Goal: Obtain resource: Download file/media

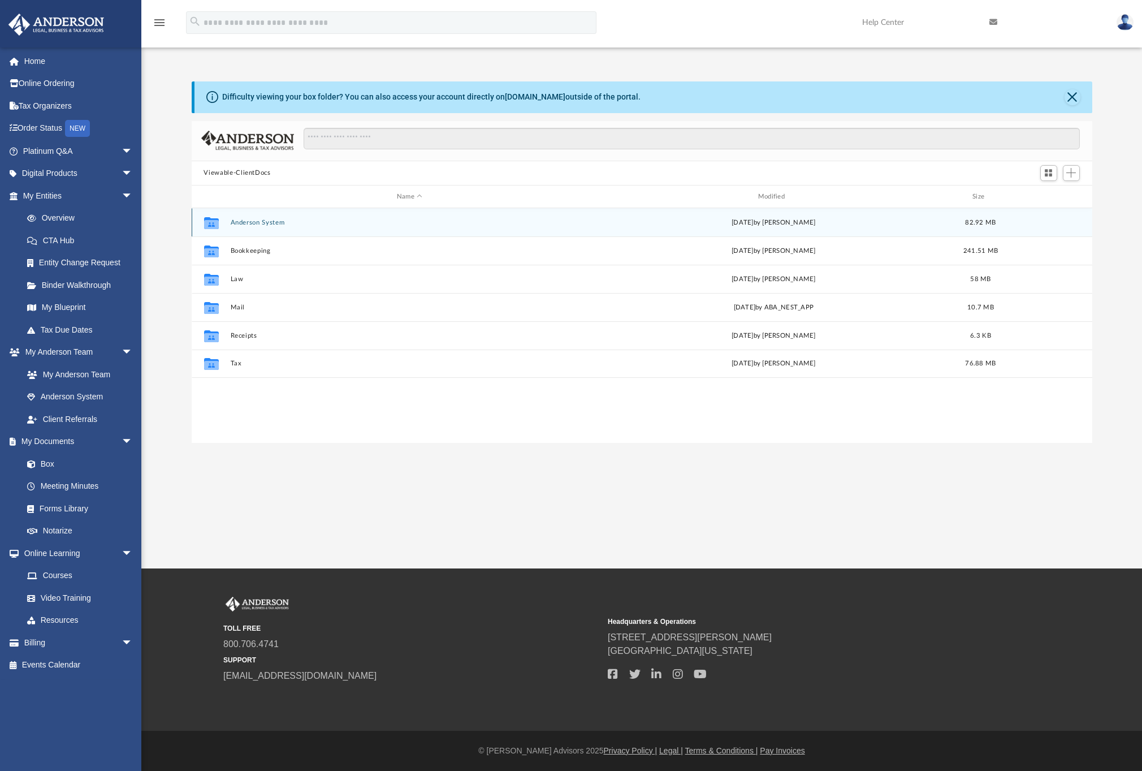
scroll to position [249, 892]
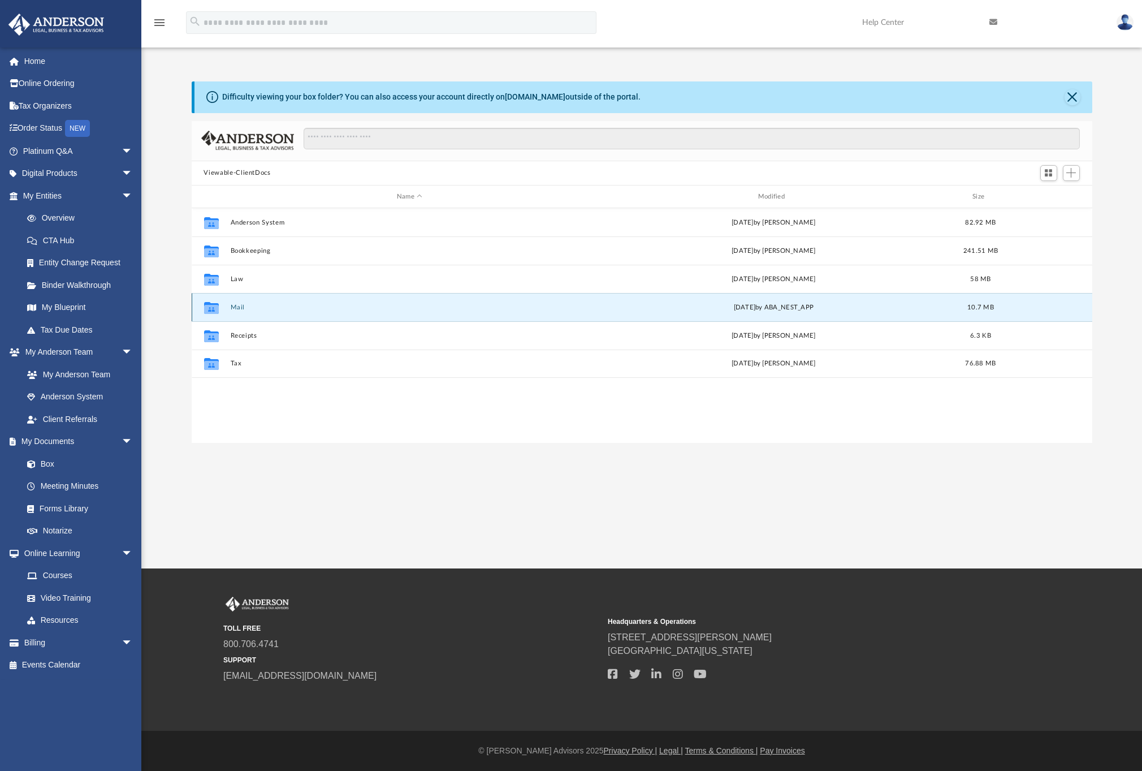
click at [245, 307] on button "Mail" at bounding box center [409, 307] width 359 height 7
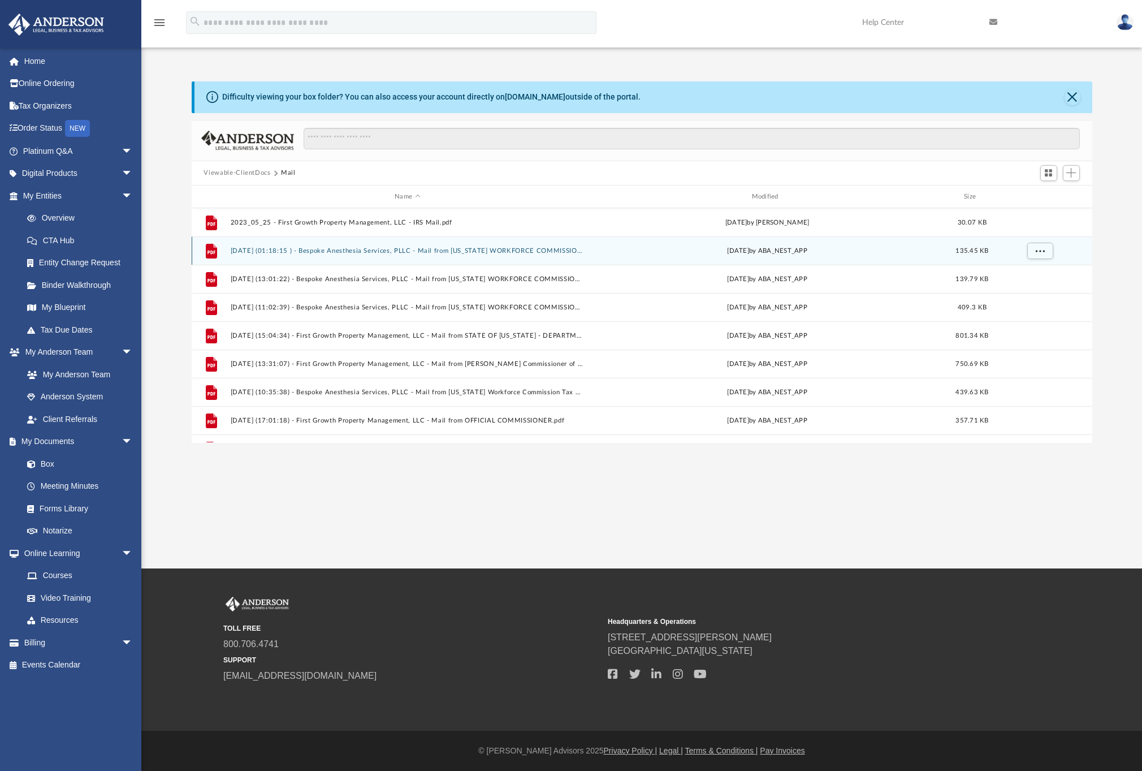
click at [335, 256] on div "File [DATE] (01:18:15 ) - Bespoke Anesthesia Services, PLLC - Mail from [US_STA…" at bounding box center [642, 250] width 901 height 28
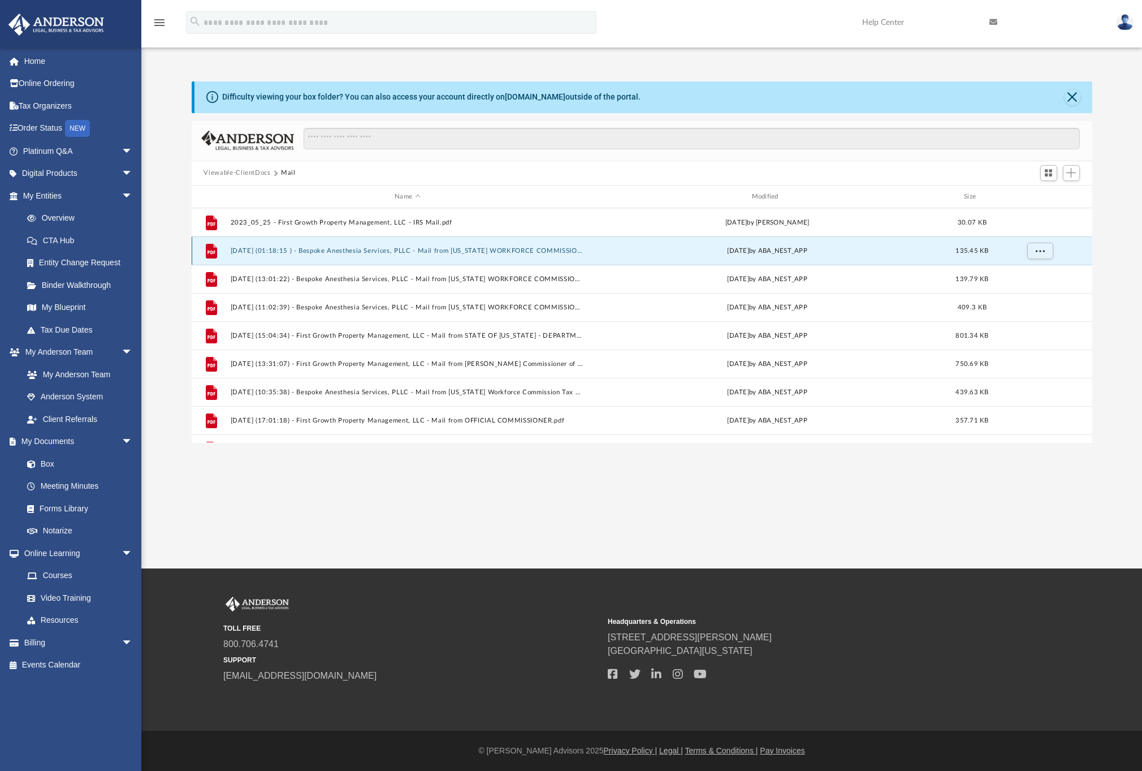
click at [347, 248] on button "[DATE] (01:18:15 ) - Bespoke Anesthesia Services, PLLC - Mail from [US_STATE] W…" at bounding box center [407, 250] width 355 height 7
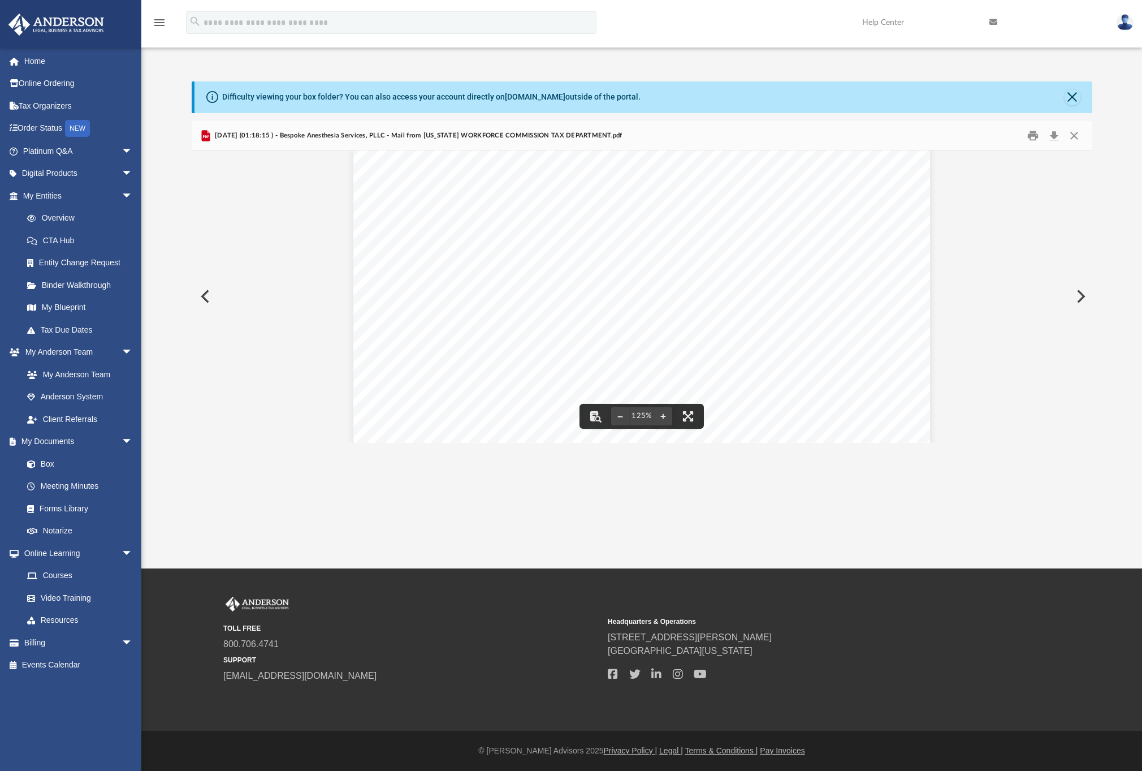
scroll to position [0, 0]
click at [1077, 135] on button "Close" at bounding box center [1074, 136] width 20 height 18
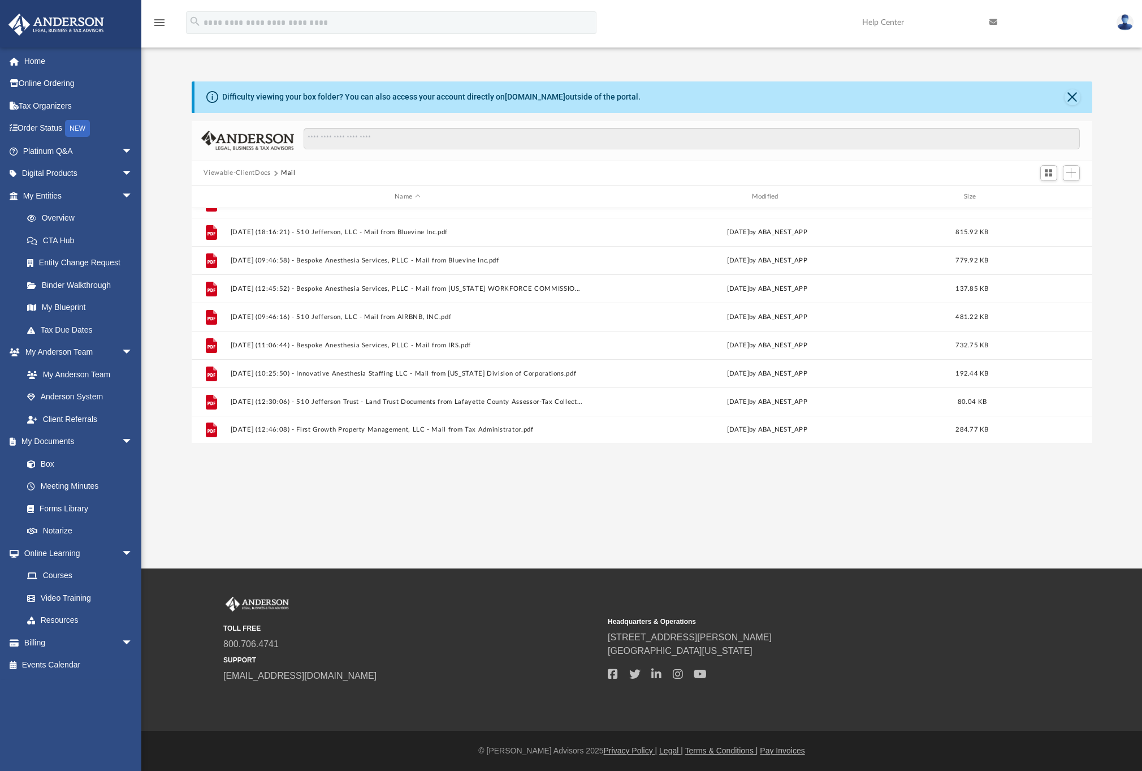
scroll to position [473, 0]
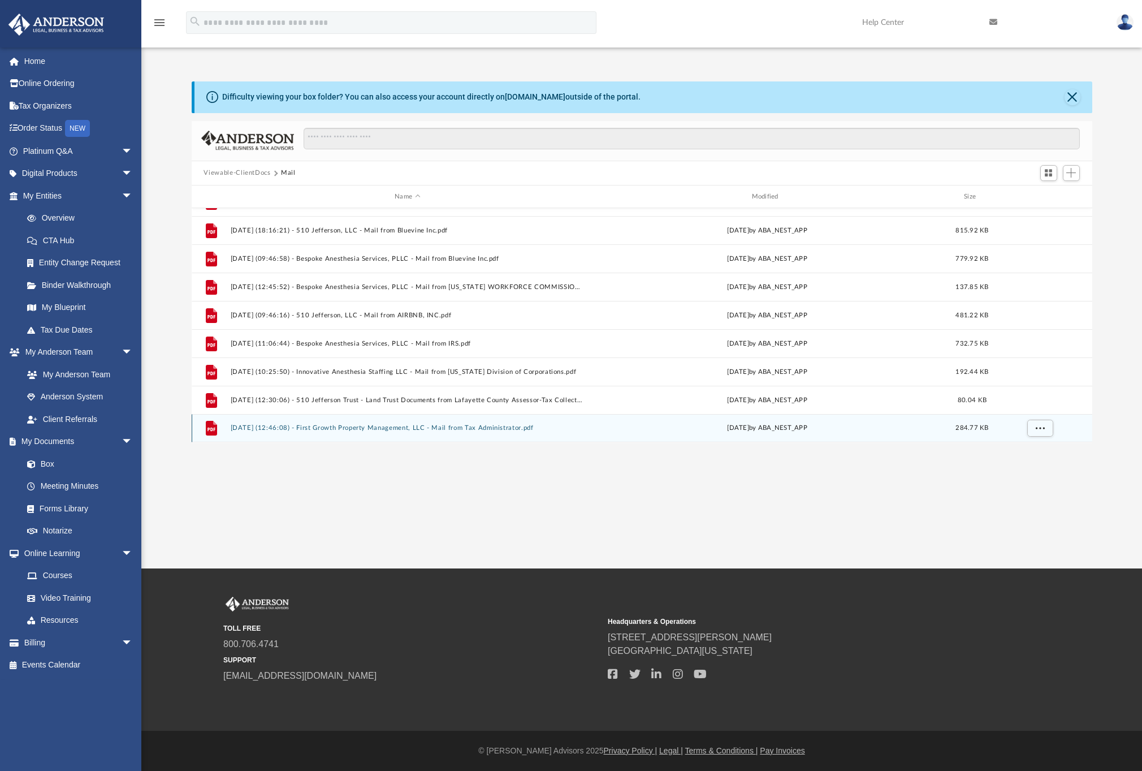
click at [496, 429] on button "[DATE] (12:46:08) - First Growth Property Management, LLC - Mail from Tax Admin…" at bounding box center [407, 428] width 355 height 7
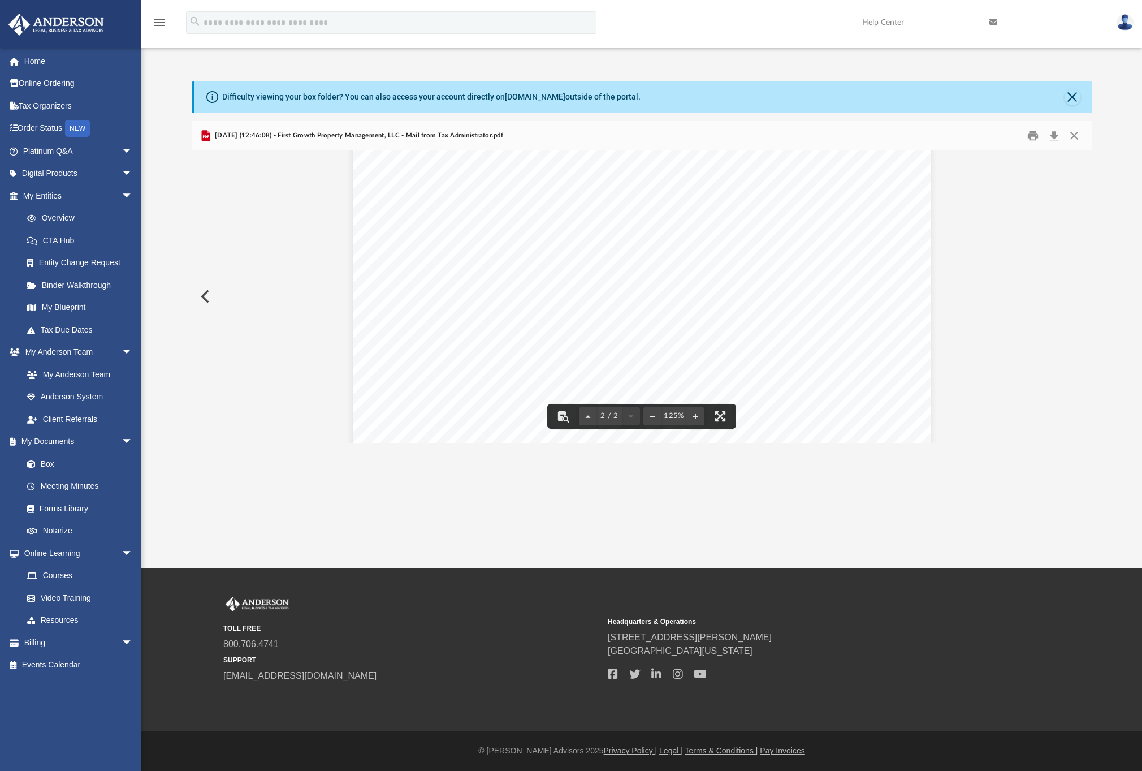
scroll to position [1226, 0]
click at [1077, 133] on button "Close" at bounding box center [1074, 136] width 20 height 18
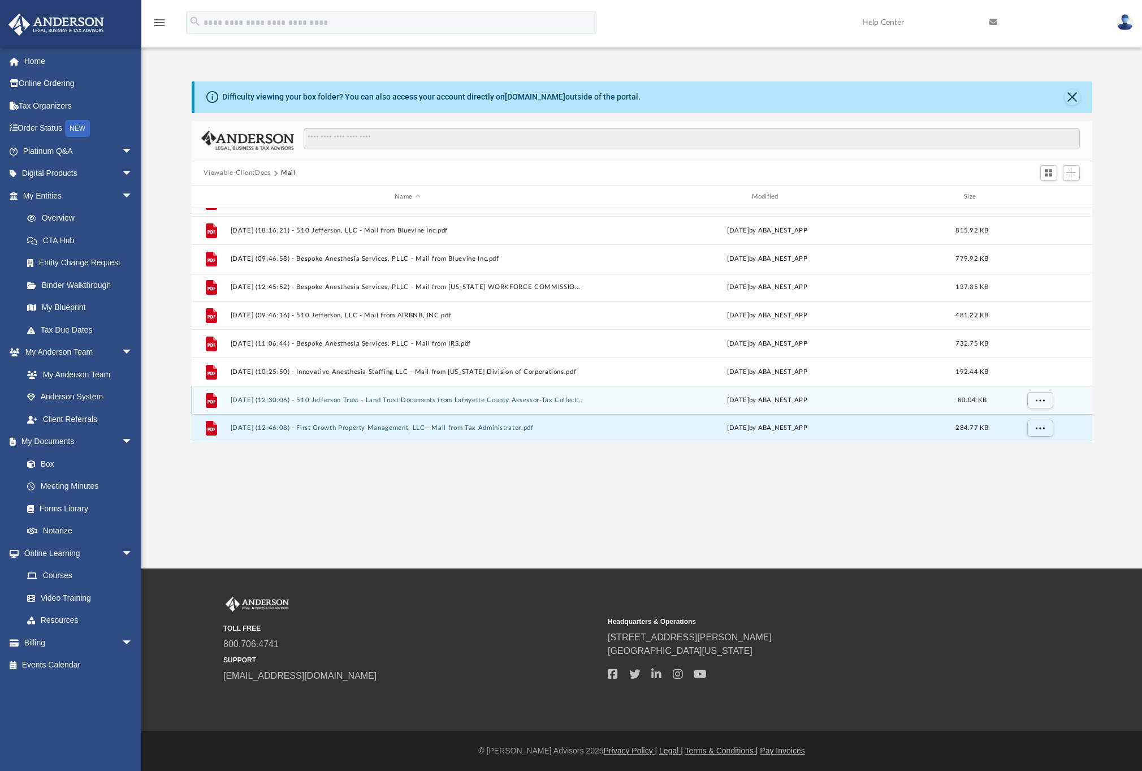
click at [456, 400] on button "[DATE] (12:30:06) - 510 Jefferson Trust - Land Trust Documents from Lafayette C…" at bounding box center [407, 399] width 355 height 7
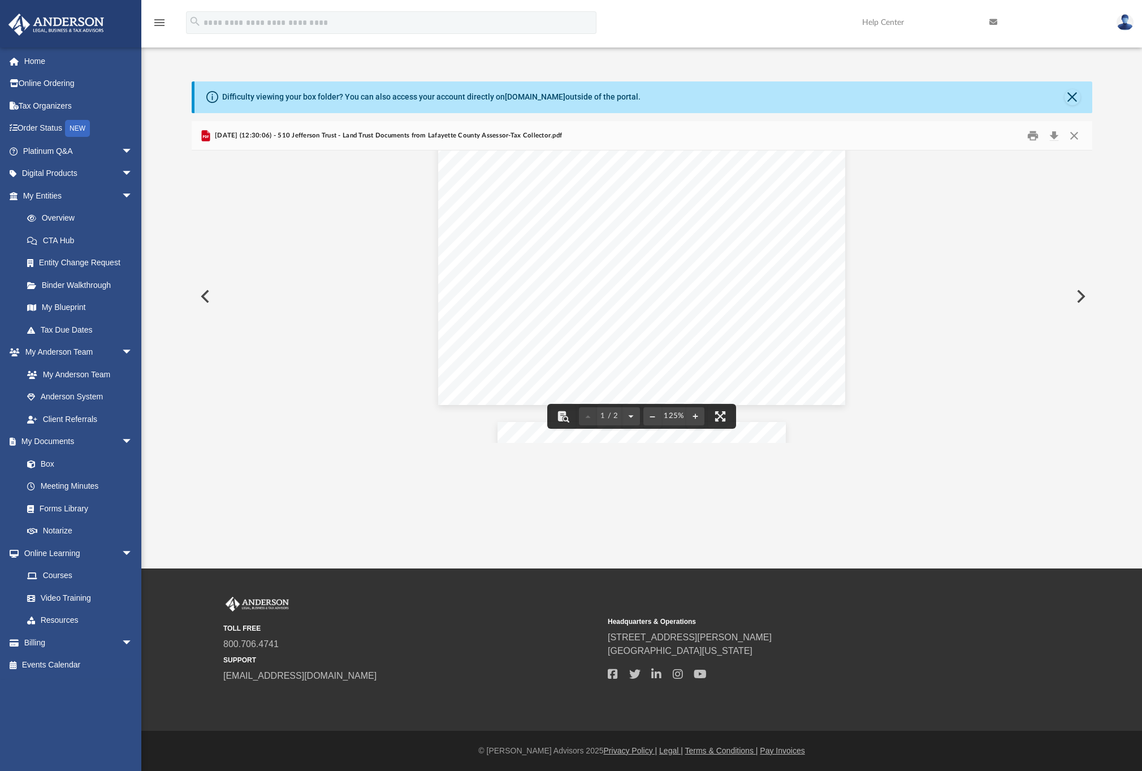
scroll to position [436, 0]
click at [1074, 134] on button "Close" at bounding box center [1074, 136] width 20 height 18
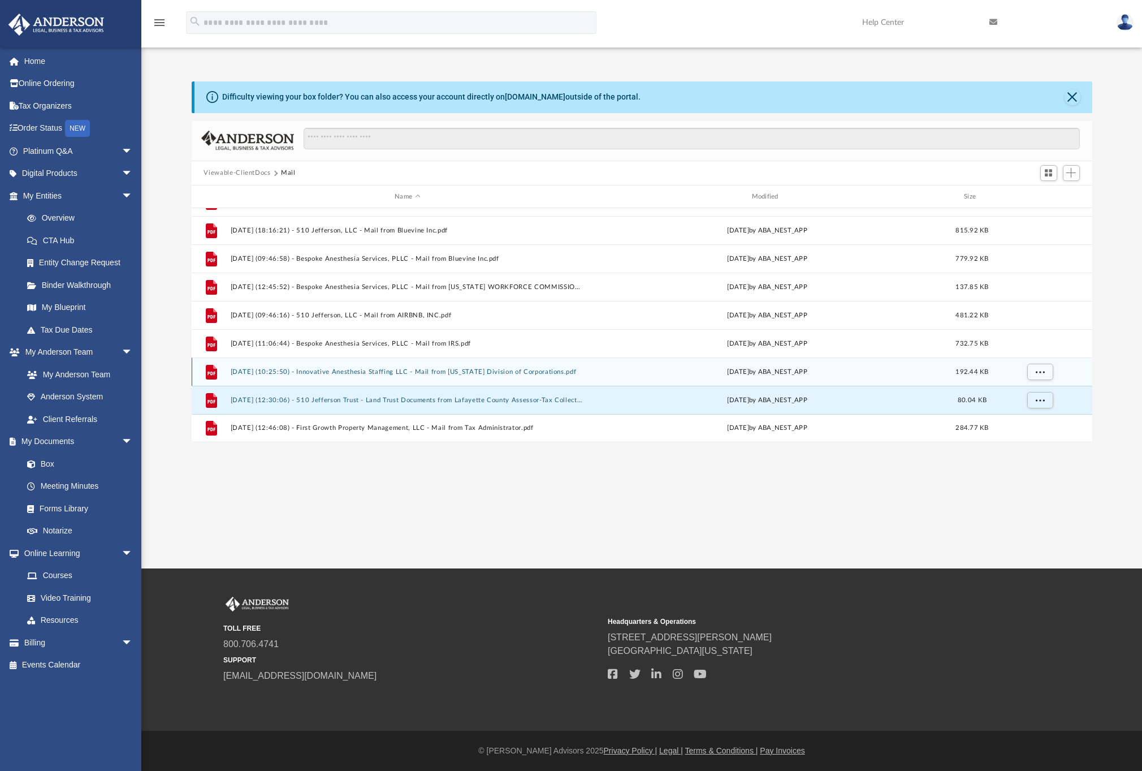
click at [485, 374] on button "[DATE] (10:25:50) - Innovative Anesthesia Staffing LLC - Mail from [US_STATE] D…" at bounding box center [407, 371] width 355 height 7
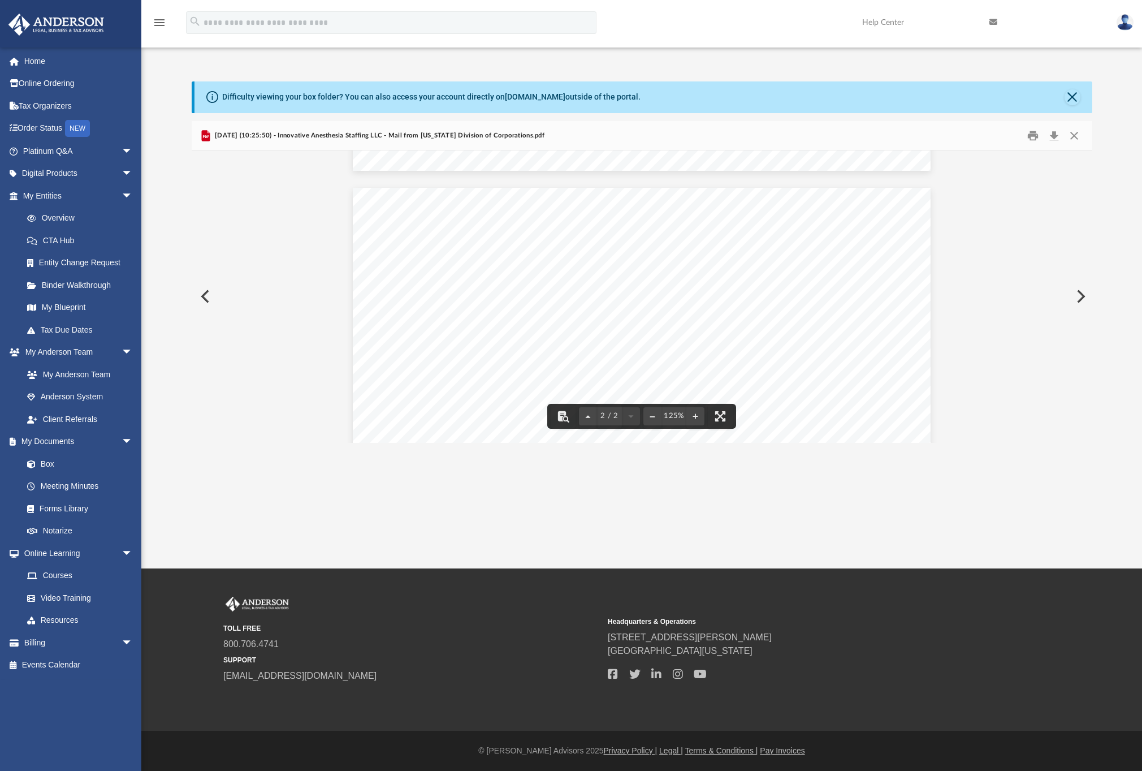
scroll to position [270, 0]
click at [1074, 140] on button "Close" at bounding box center [1074, 136] width 20 height 18
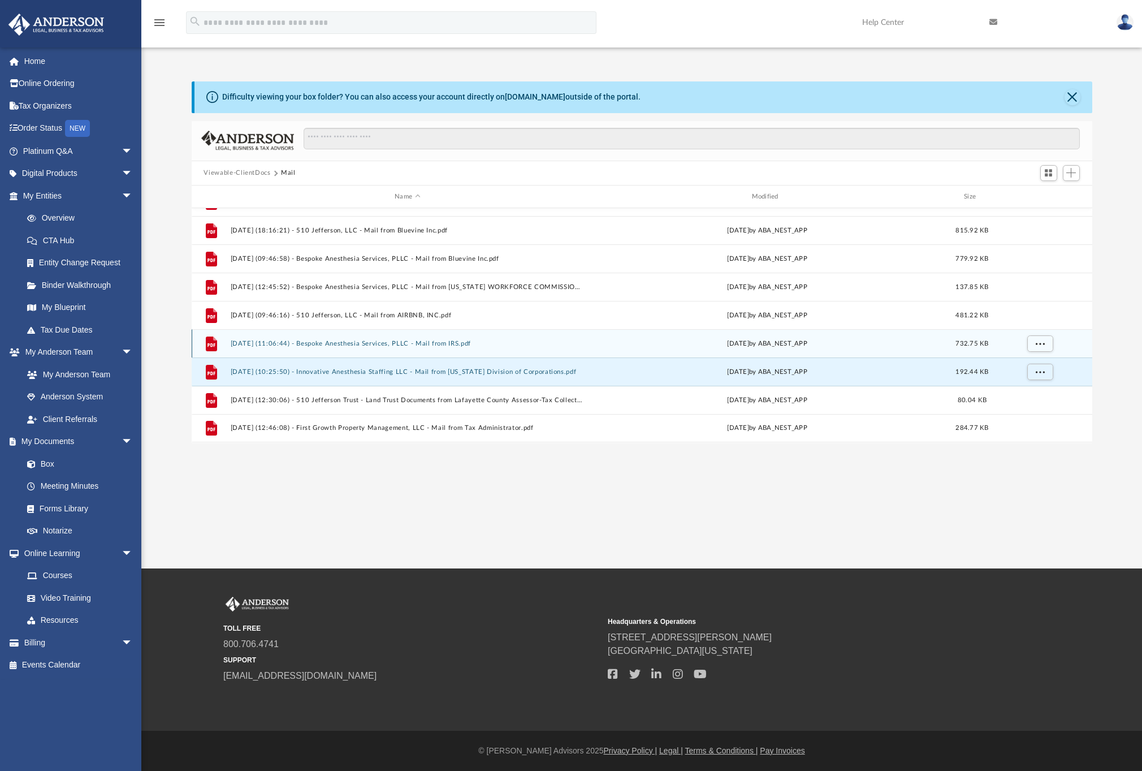
click at [349, 344] on button "[DATE] (11:06:44) - Bespoke Anesthesia Services, PLLC - Mail from IRS.pdf" at bounding box center [407, 343] width 355 height 7
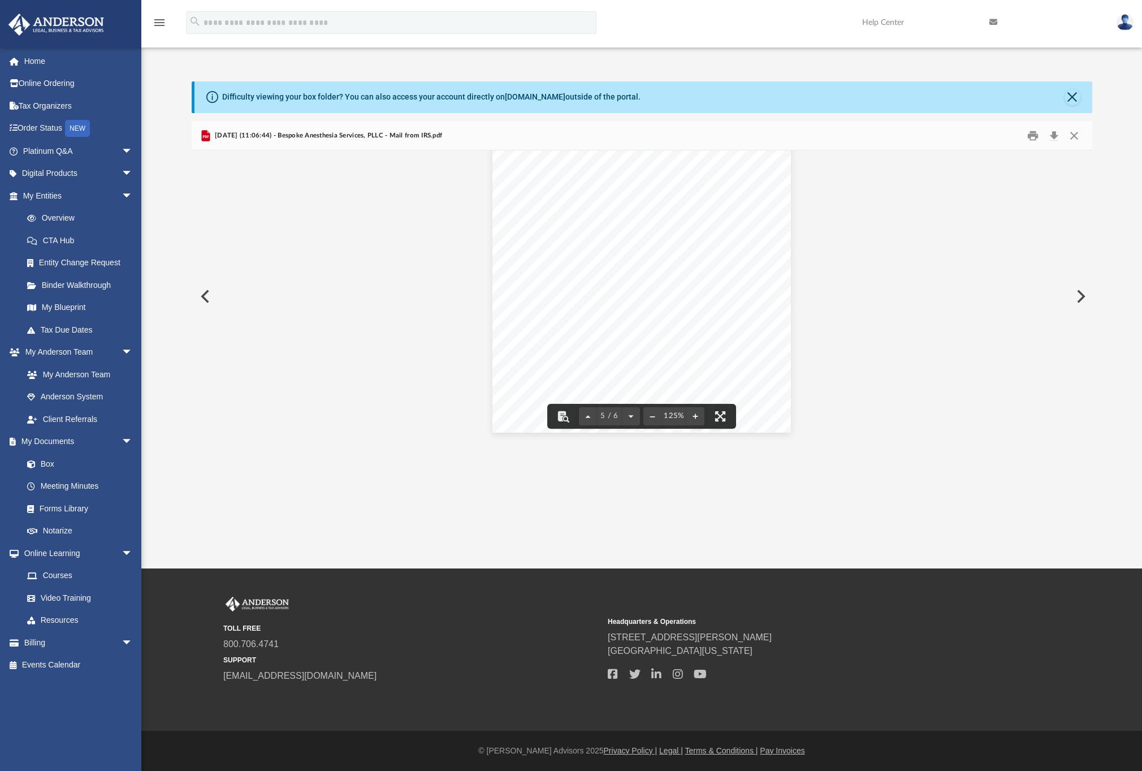
scroll to position [4121, 0]
click at [1068, 136] on button "Close" at bounding box center [1074, 136] width 20 height 18
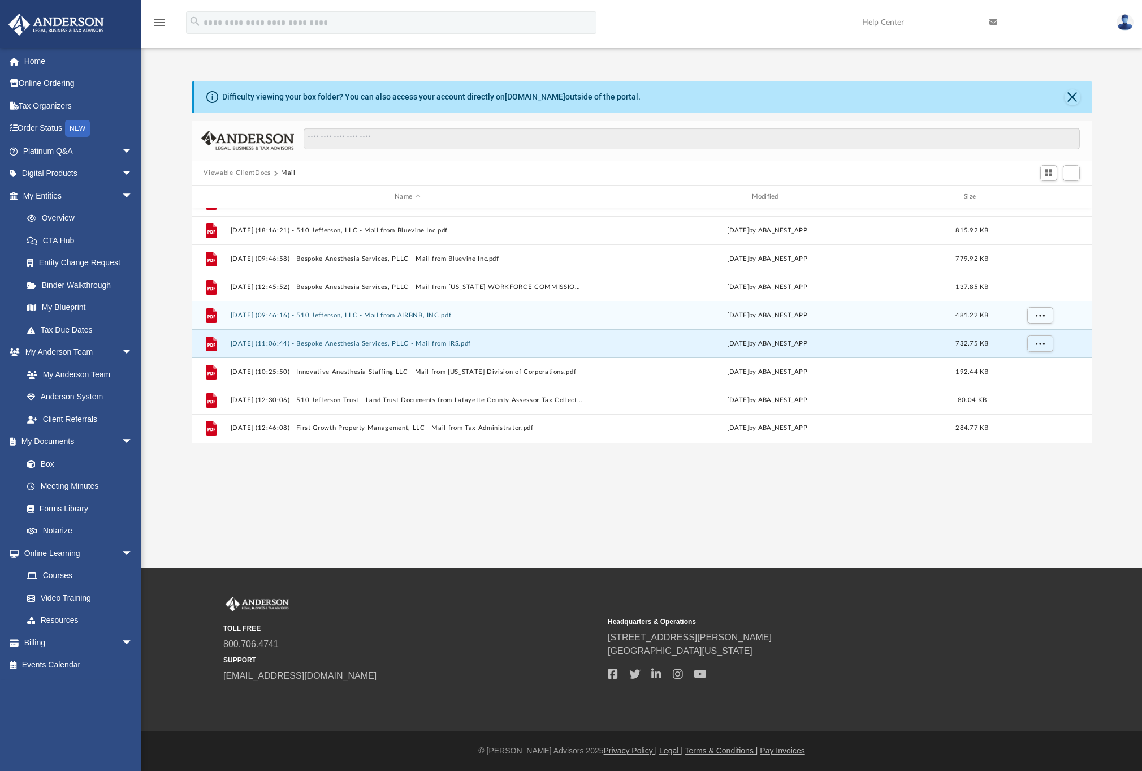
click at [348, 316] on button "[DATE] (09:46:16) - 510 Jefferson, LLC - Mail from AIRBNB, INC.pdf" at bounding box center [407, 315] width 355 height 7
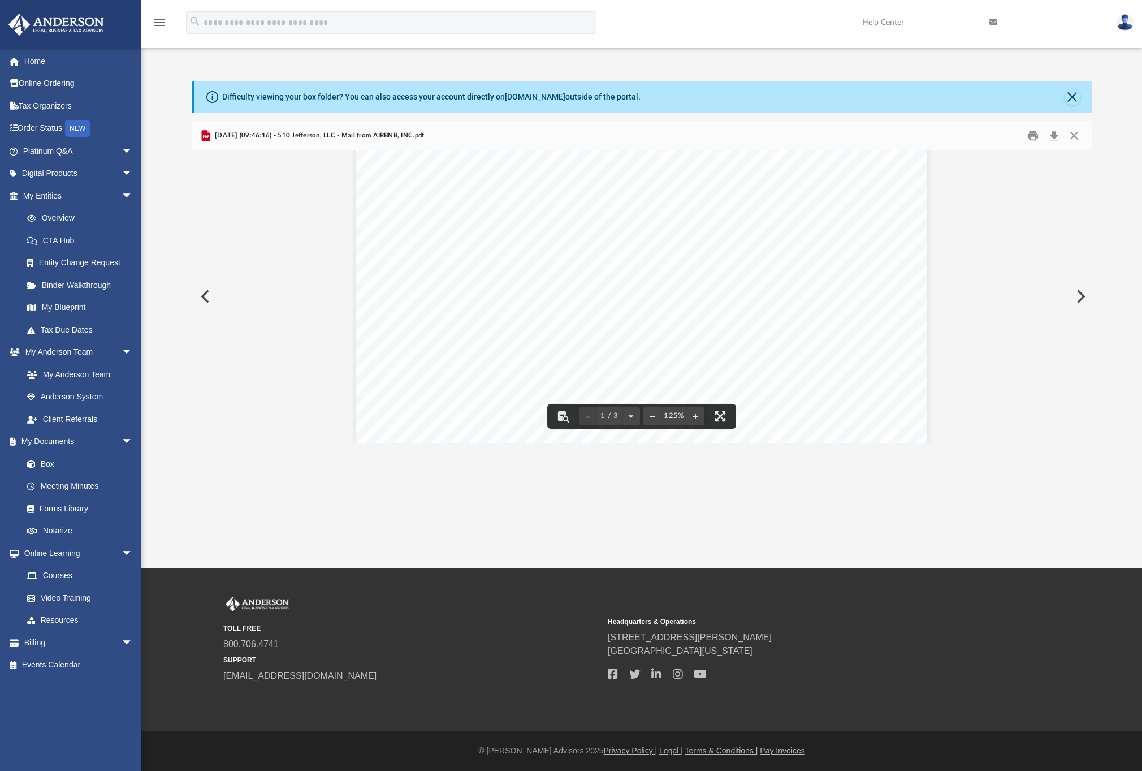
scroll to position [0, 0]
click at [1067, 138] on button "Close" at bounding box center [1074, 136] width 20 height 18
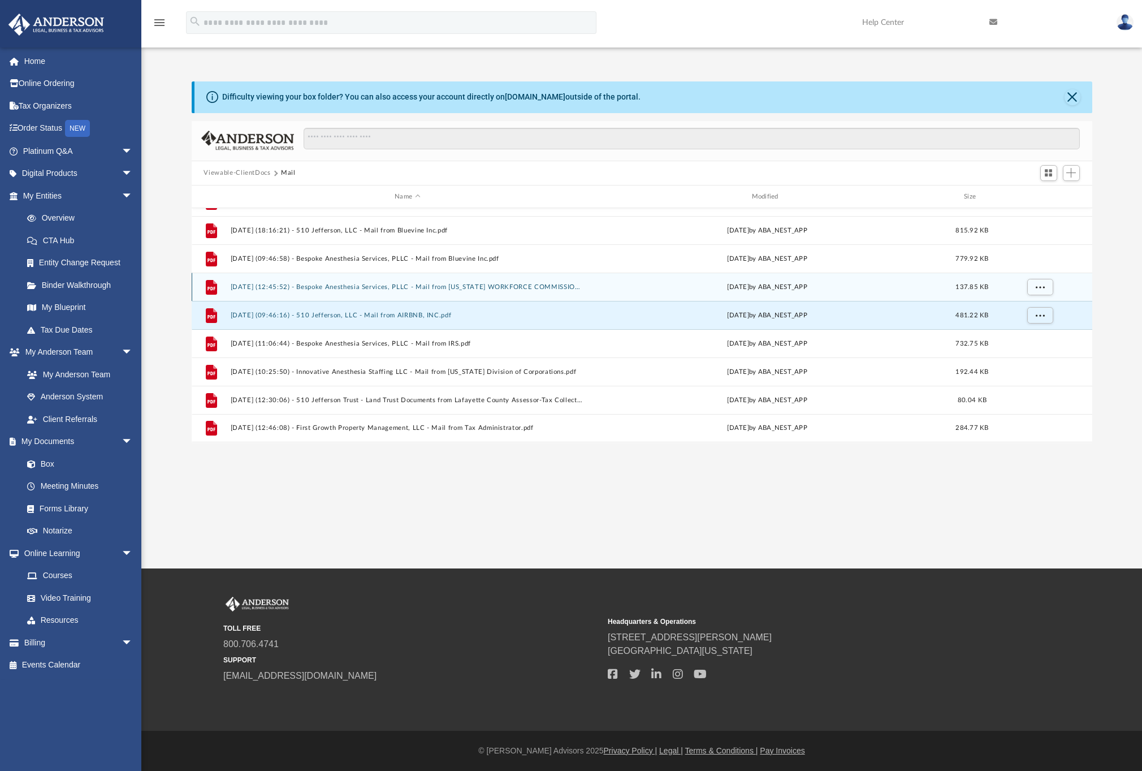
click at [325, 289] on button "[DATE] (12:45:52) - Bespoke Anesthesia Services, PLLC - Mail from [US_STATE] WO…" at bounding box center [407, 286] width 355 height 7
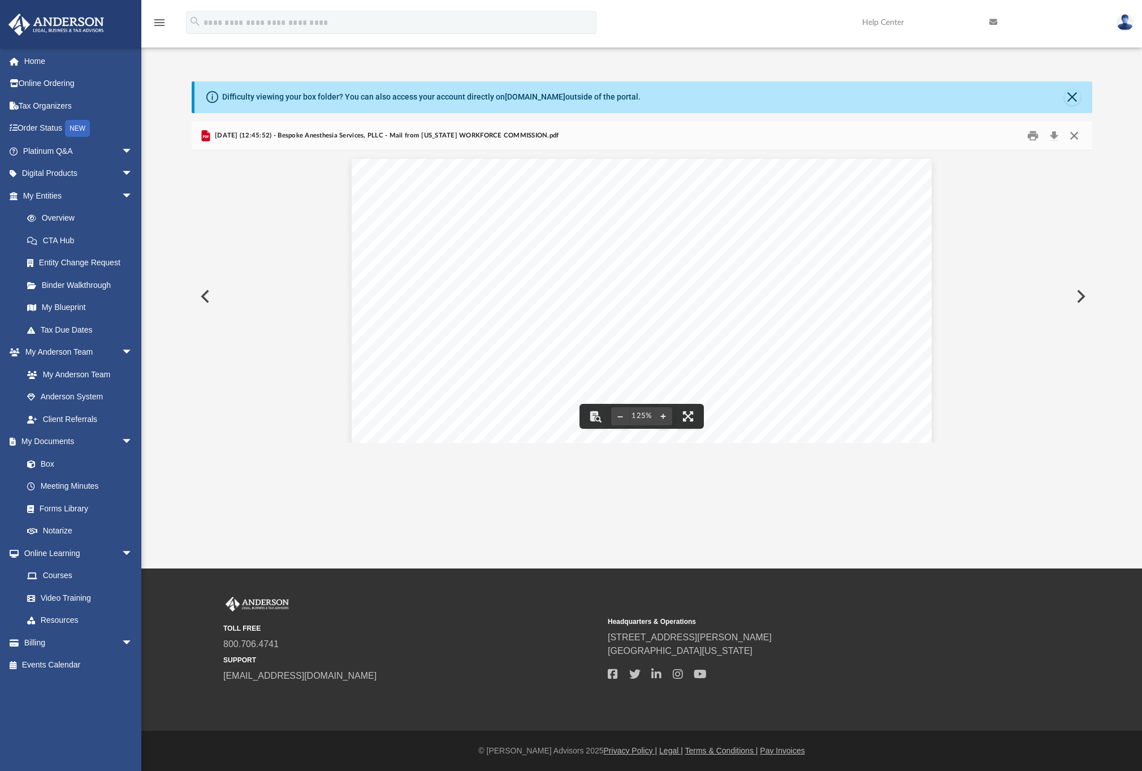
click at [1075, 136] on button "Close" at bounding box center [1074, 136] width 20 height 18
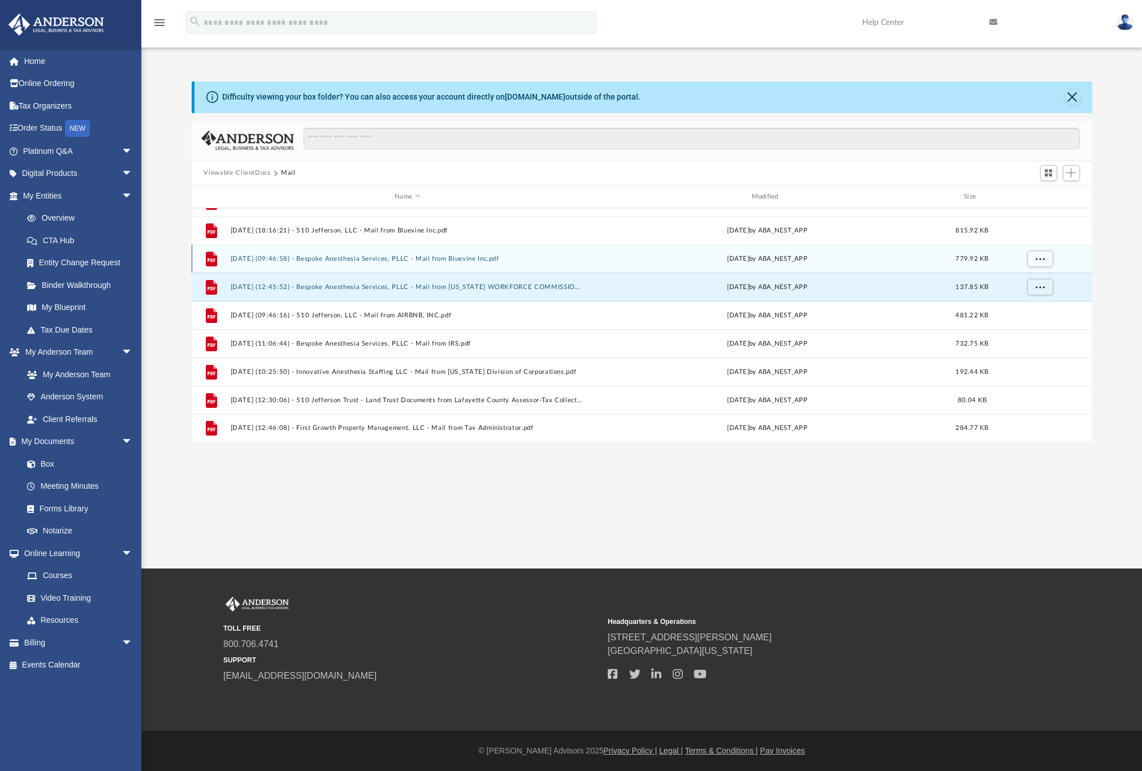
click at [362, 259] on button "[DATE] (09:46:58) - Bespoke Anesthesia Services, PLLC - Mail from Bluevine Inc.…" at bounding box center [407, 258] width 355 height 7
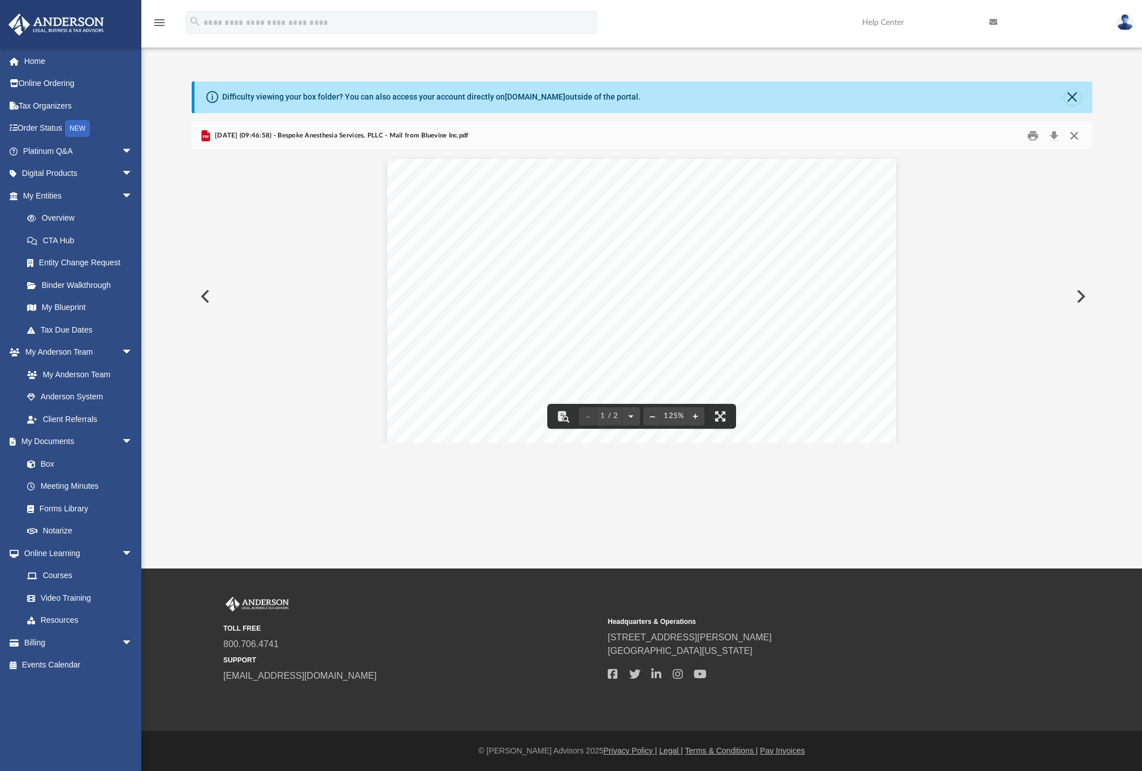
click at [1071, 137] on button "Close" at bounding box center [1074, 136] width 20 height 18
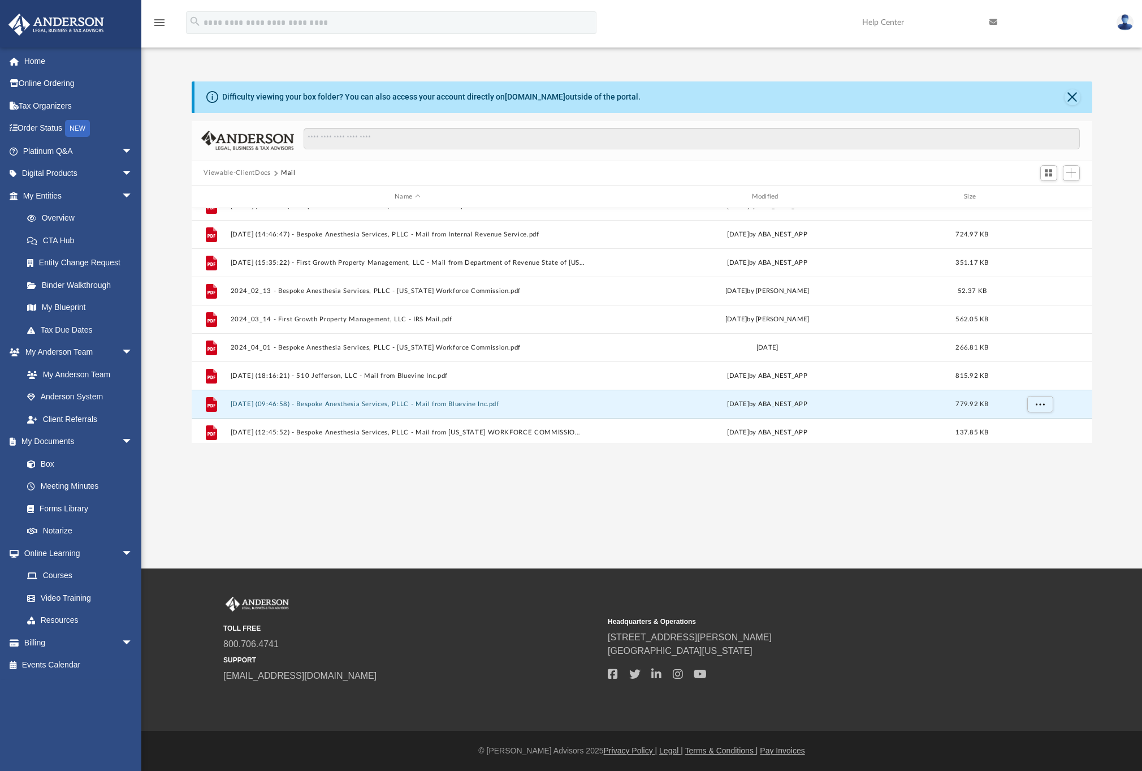
scroll to position [323, 0]
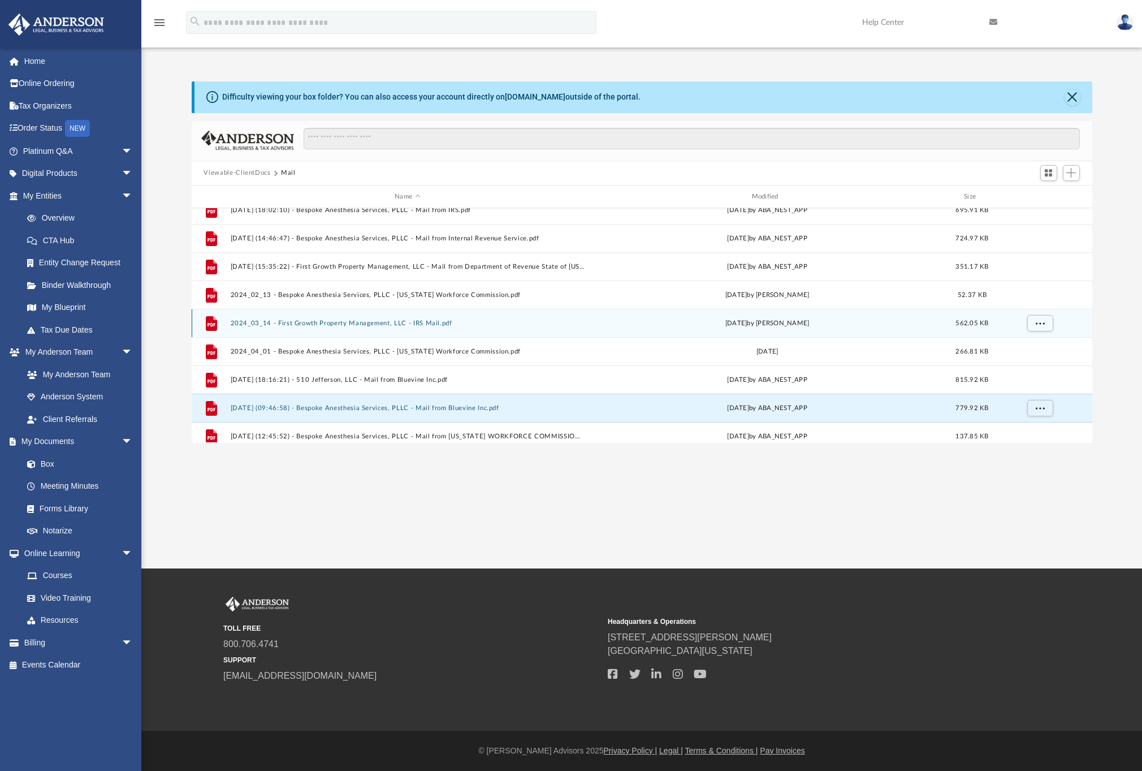
click at [396, 321] on button "2024_03_14 - First Growth Property Management, LLC - IRS Mail.pdf" at bounding box center [407, 322] width 355 height 7
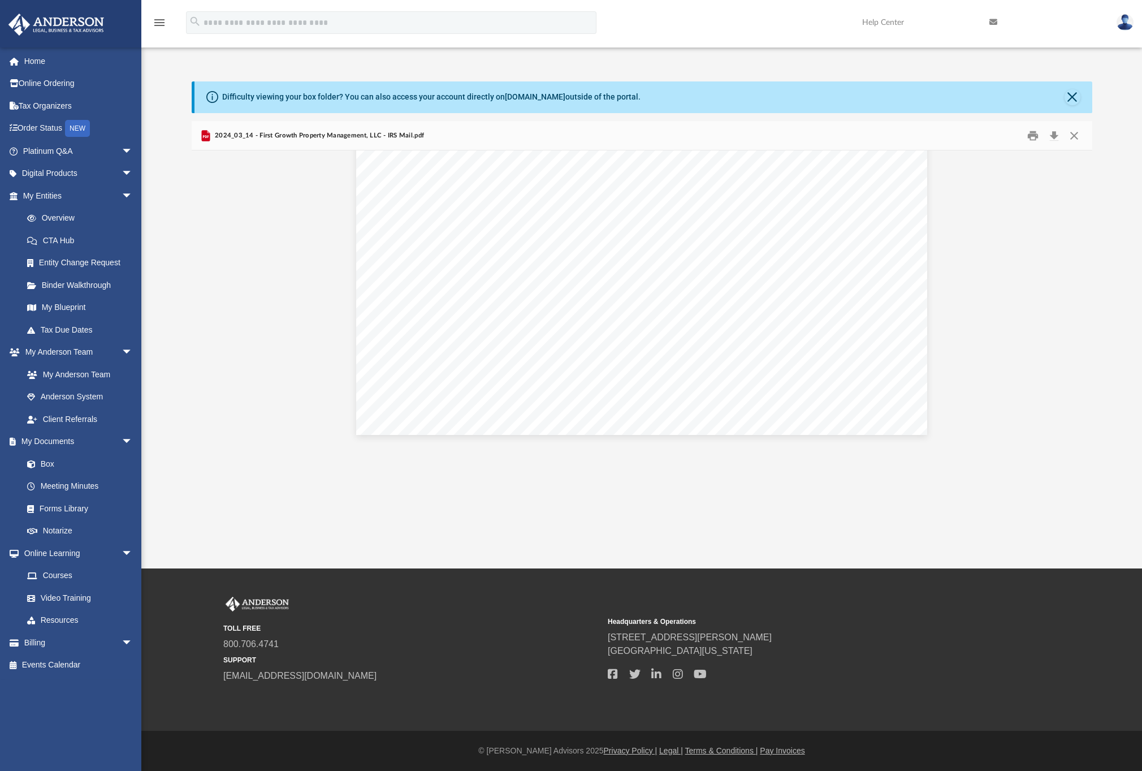
scroll to position [1227, 0]
click at [1081, 138] on button "Close" at bounding box center [1074, 136] width 20 height 18
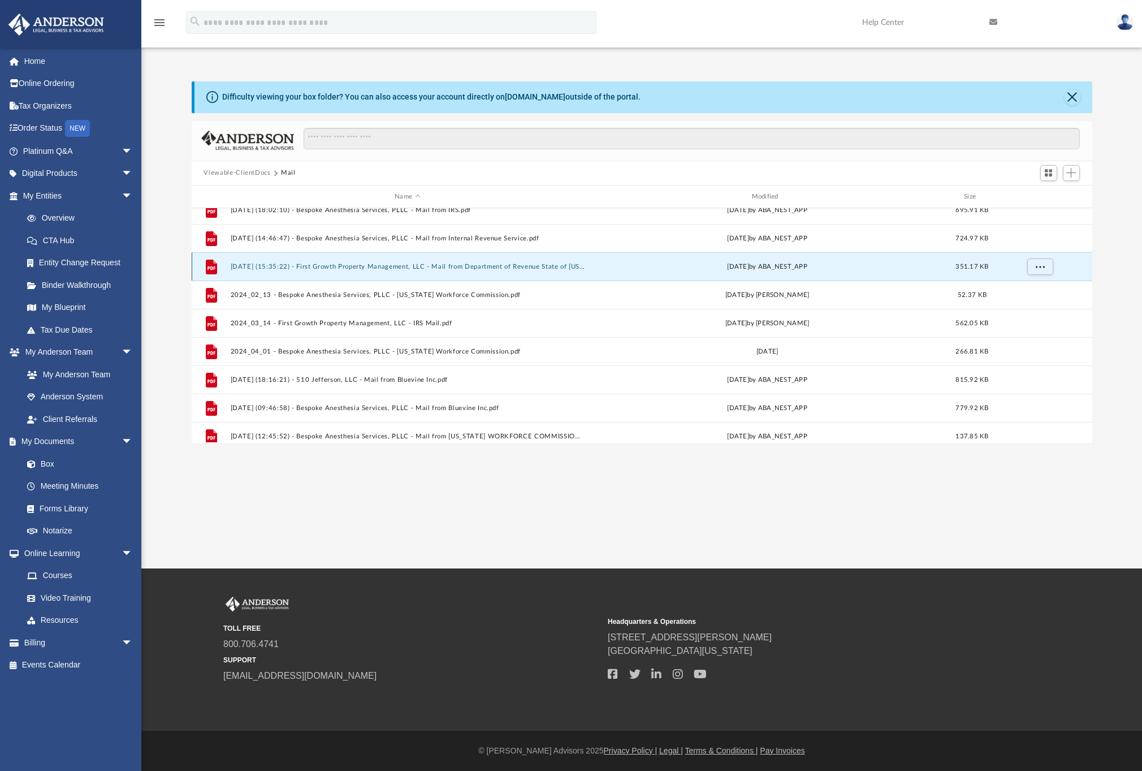
click at [442, 269] on button "[DATE] (15:35:22) - First Growth Property Management, LLC - Mail from Departmen…" at bounding box center [407, 266] width 355 height 7
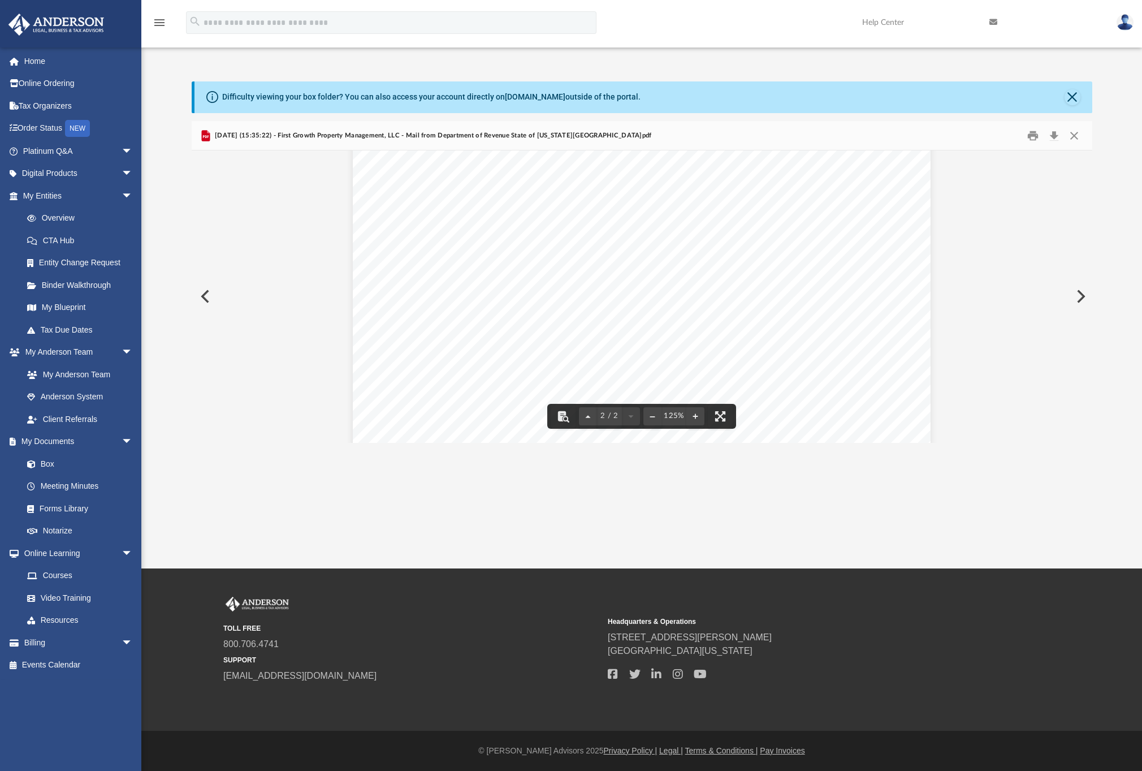
scroll to position [858, 0]
click at [1069, 137] on button "Close" at bounding box center [1074, 136] width 20 height 18
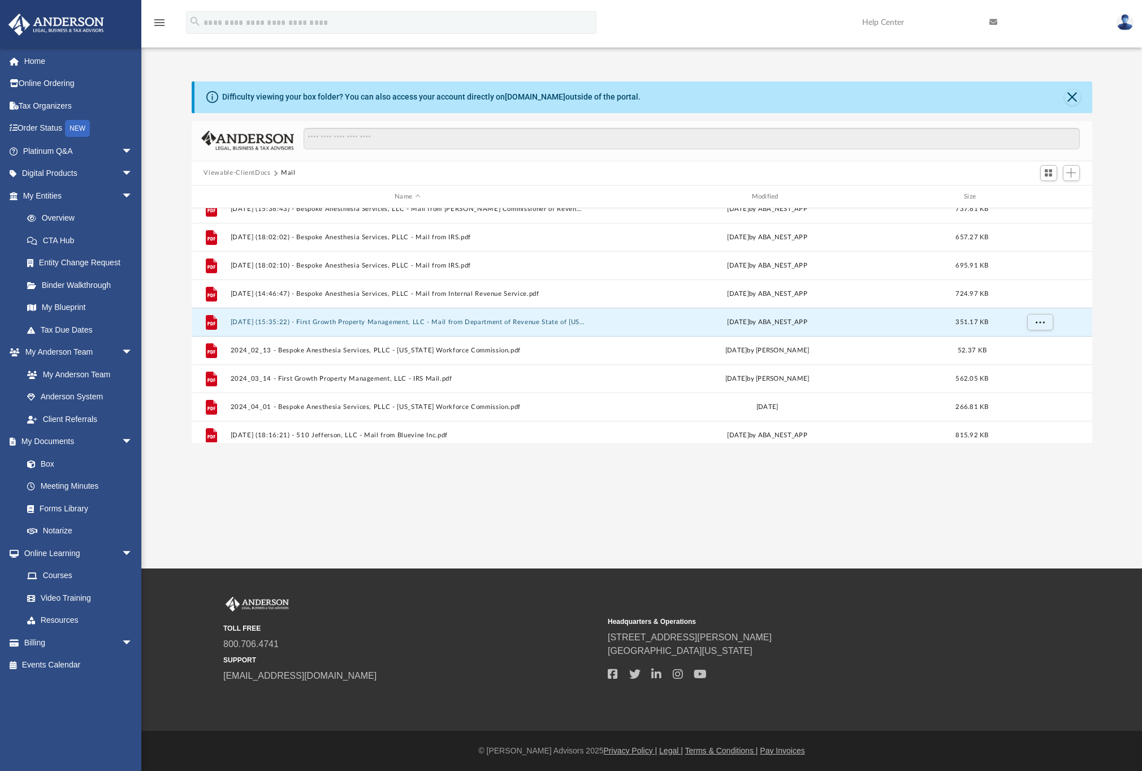
scroll to position [216, 0]
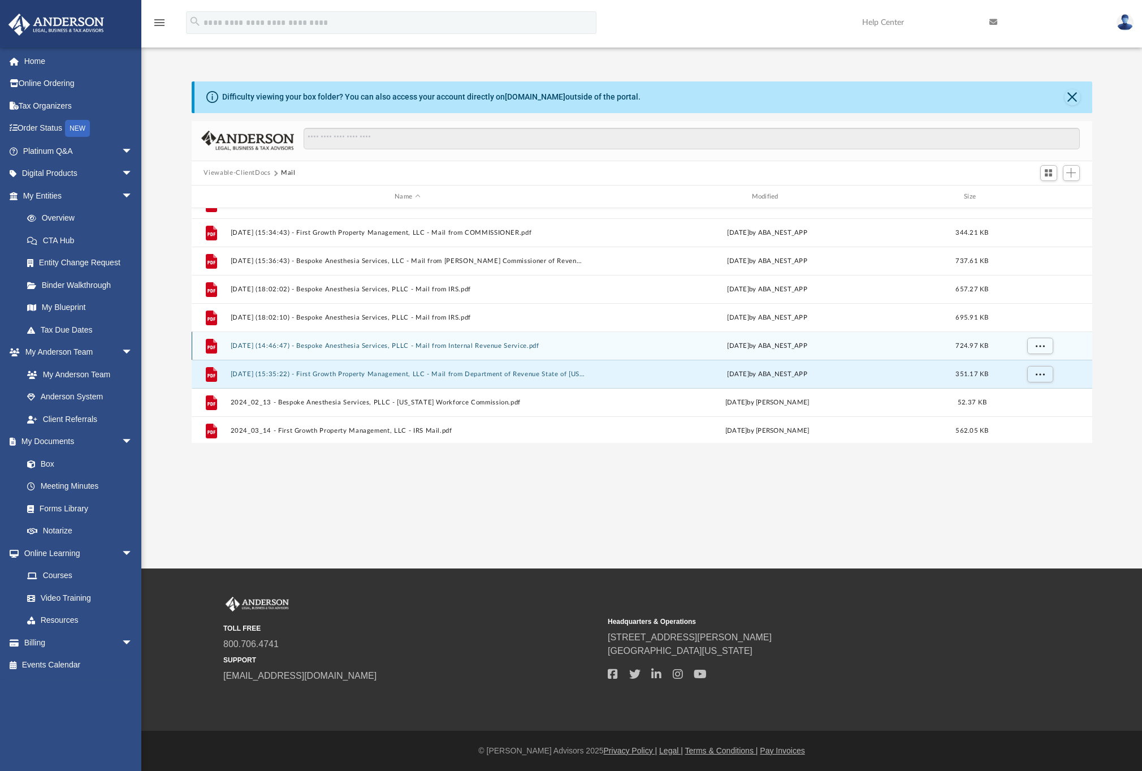
click at [442, 345] on button "[DATE] (14:46:47) - Bespoke Anesthesia Services, PLLC - Mail from Internal Reve…" at bounding box center [407, 345] width 355 height 7
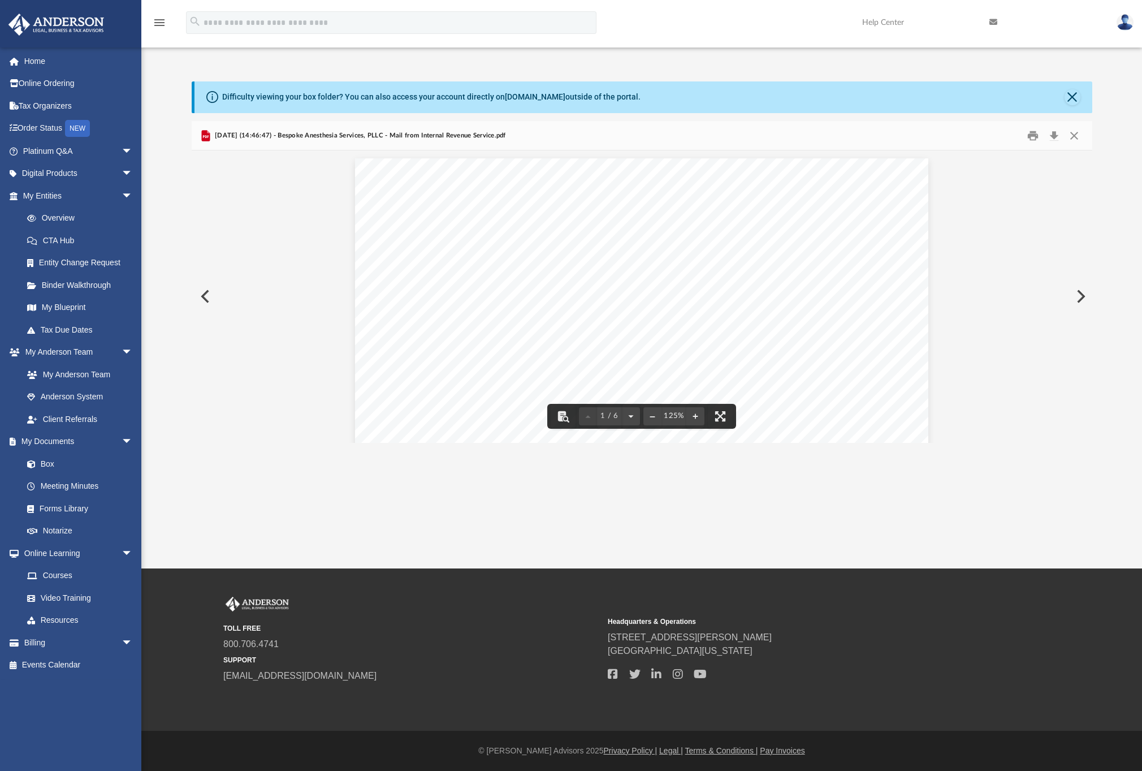
scroll to position [0, 0]
click at [1073, 132] on button "Close" at bounding box center [1074, 136] width 20 height 18
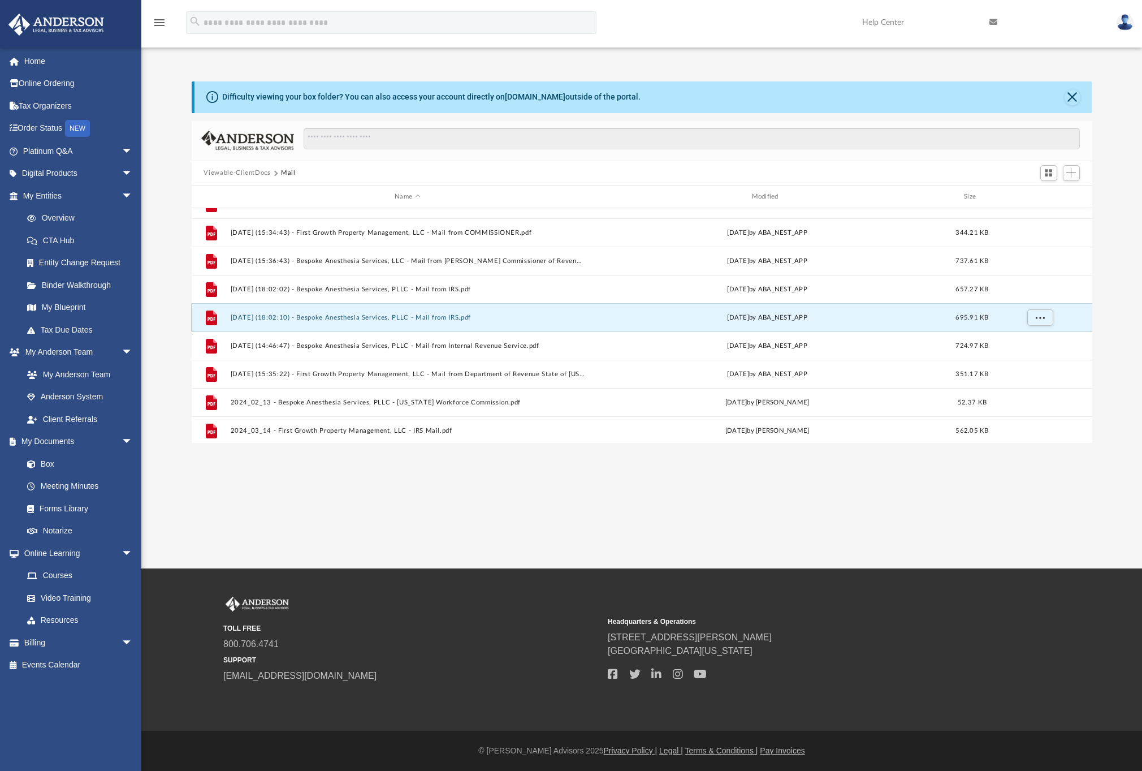
click at [370, 317] on button "[DATE] (18:02:10) - Bespoke Anesthesia Services, PLLC - Mail from IRS.pdf" at bounding box center [407, 317] width 355 height 7
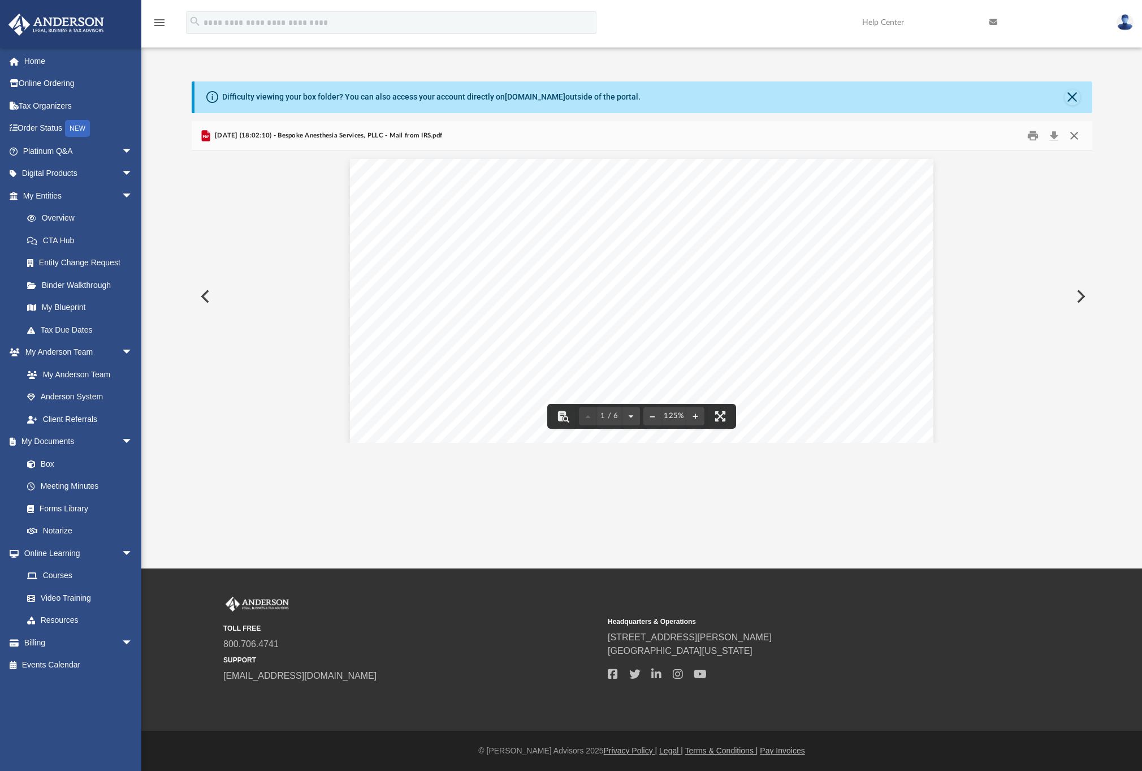
click at [1076, 139] on button "Close" at bounding box center [1074, 136] width 20 height 18
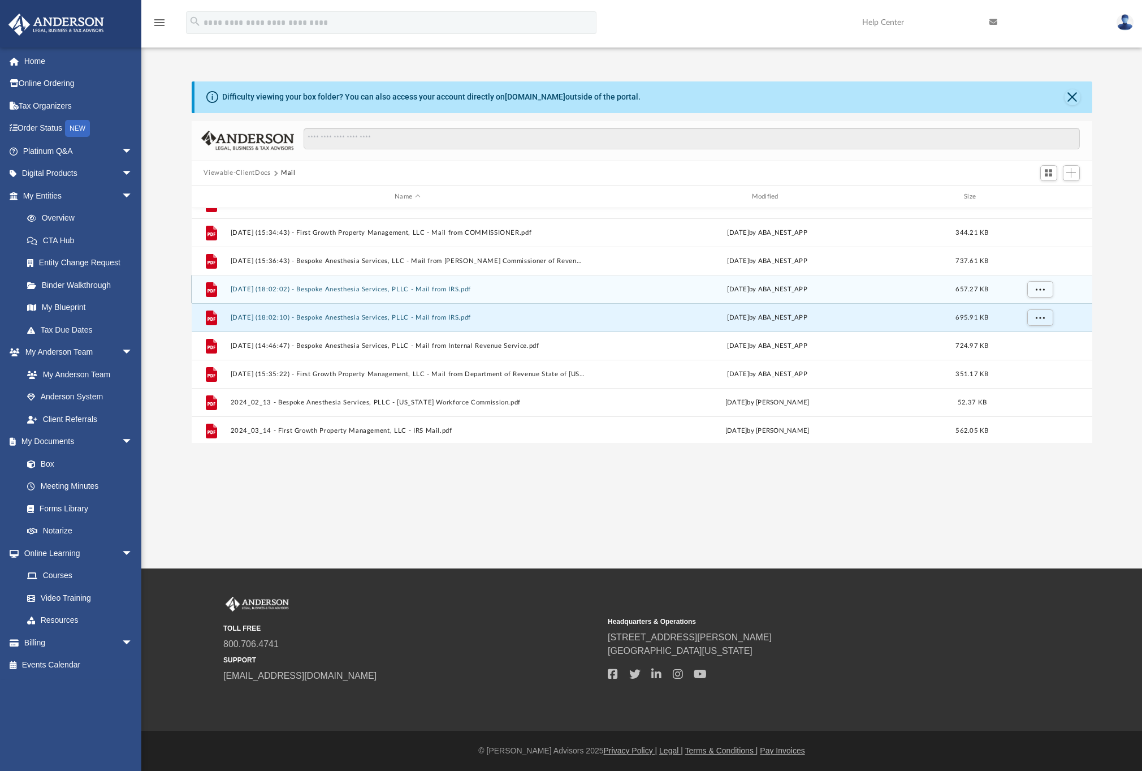
click at [433, 292] on button "[DATE] (18:02:02) - Bespoke Anesthesia Services, PLLC - Mail from IRS.pdf" at bounding box center [407, 289] width 355 height 7
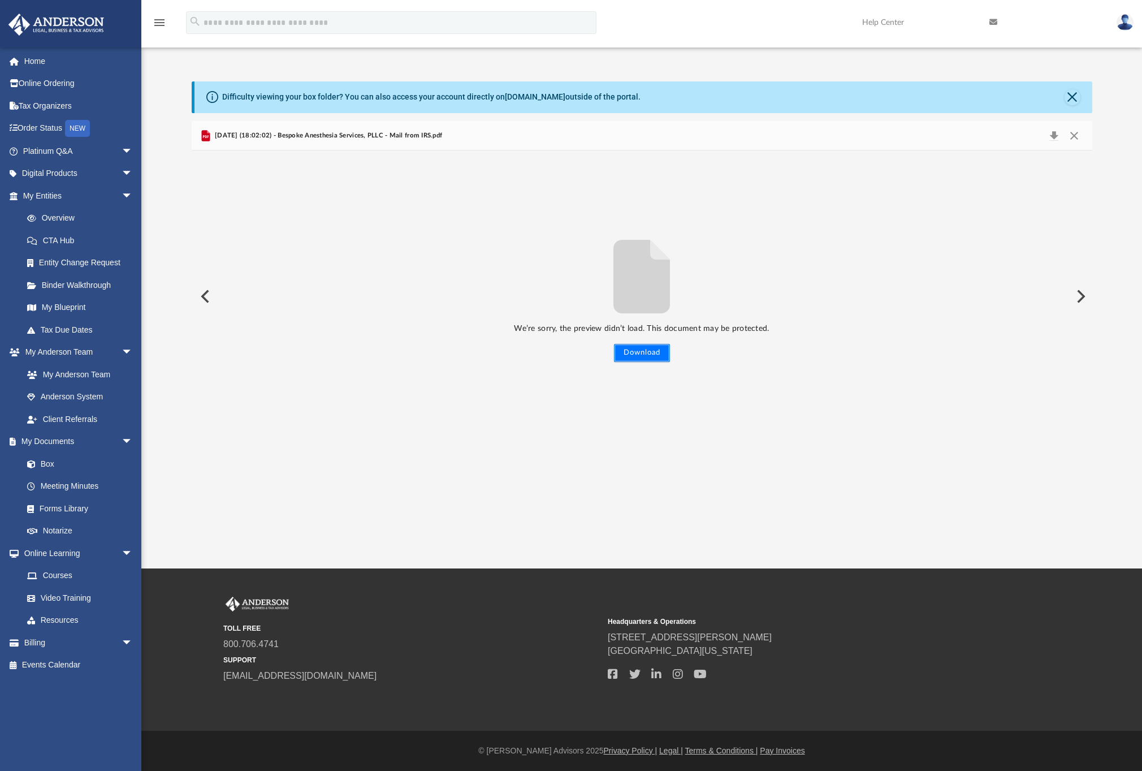
click at [654, 350] on button "Download" at bounding box center [642, 353] width 56 height 18
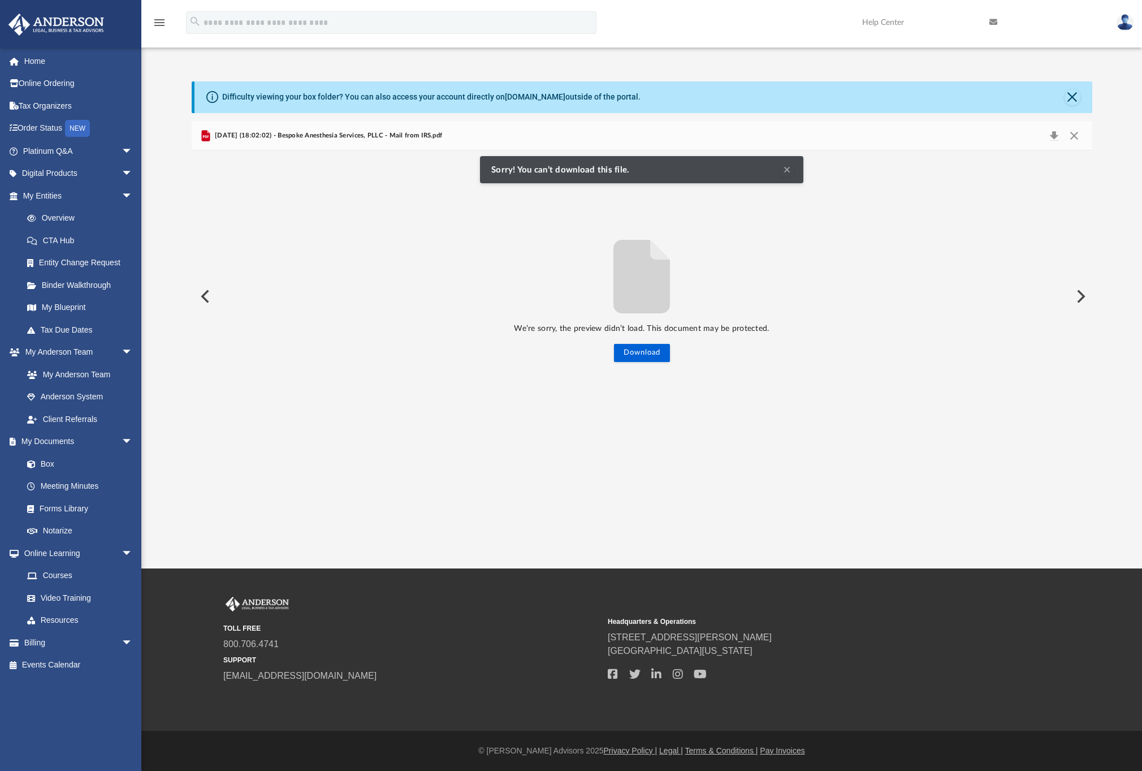
click at [783, 175] on button "Clear Notification" at bounding box center [787, 170] width 14 height 14
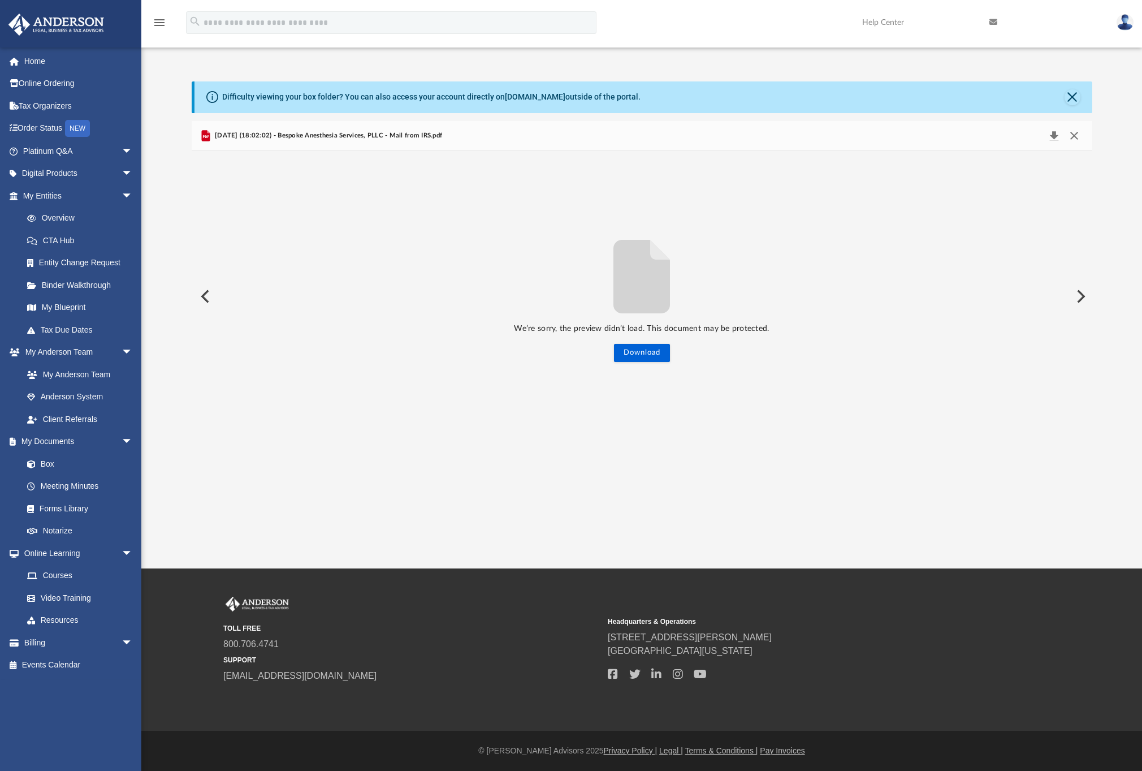
click at [1062, 132] on button "Download" at bounding box center [1054, 136] width 20 height 16
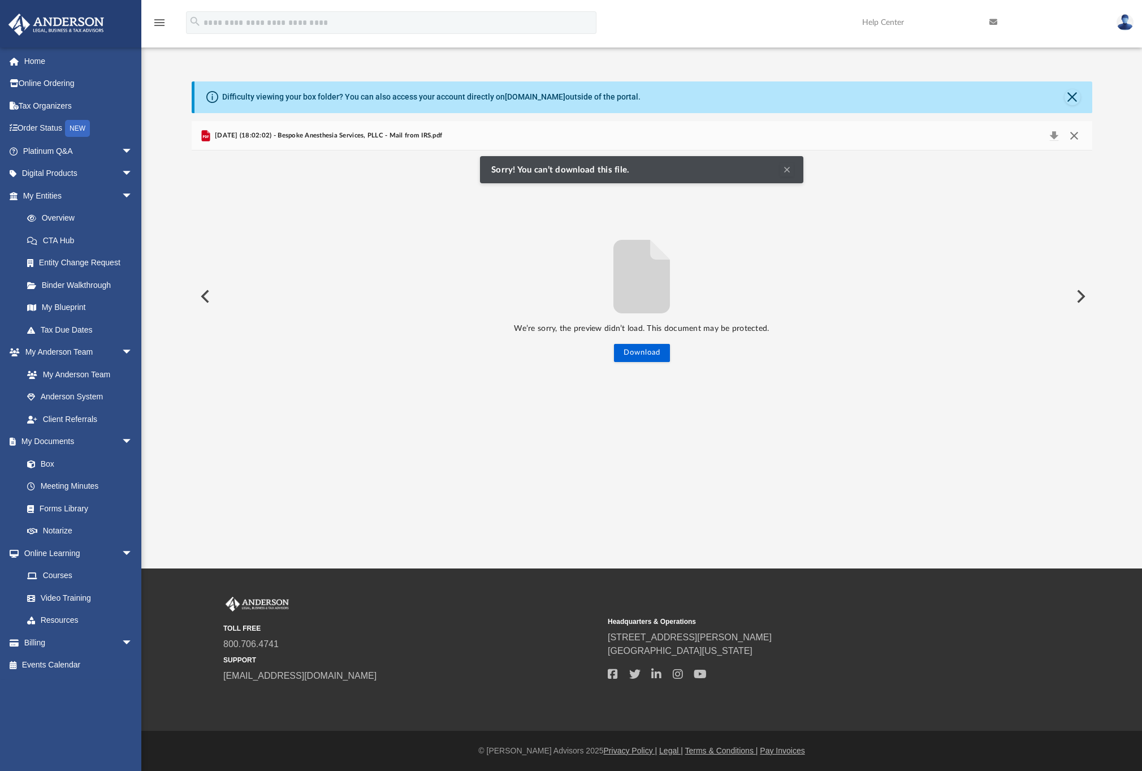
click at [1075, 134] on button "Close" at bounding box center [1074, 136] width 20 height 16
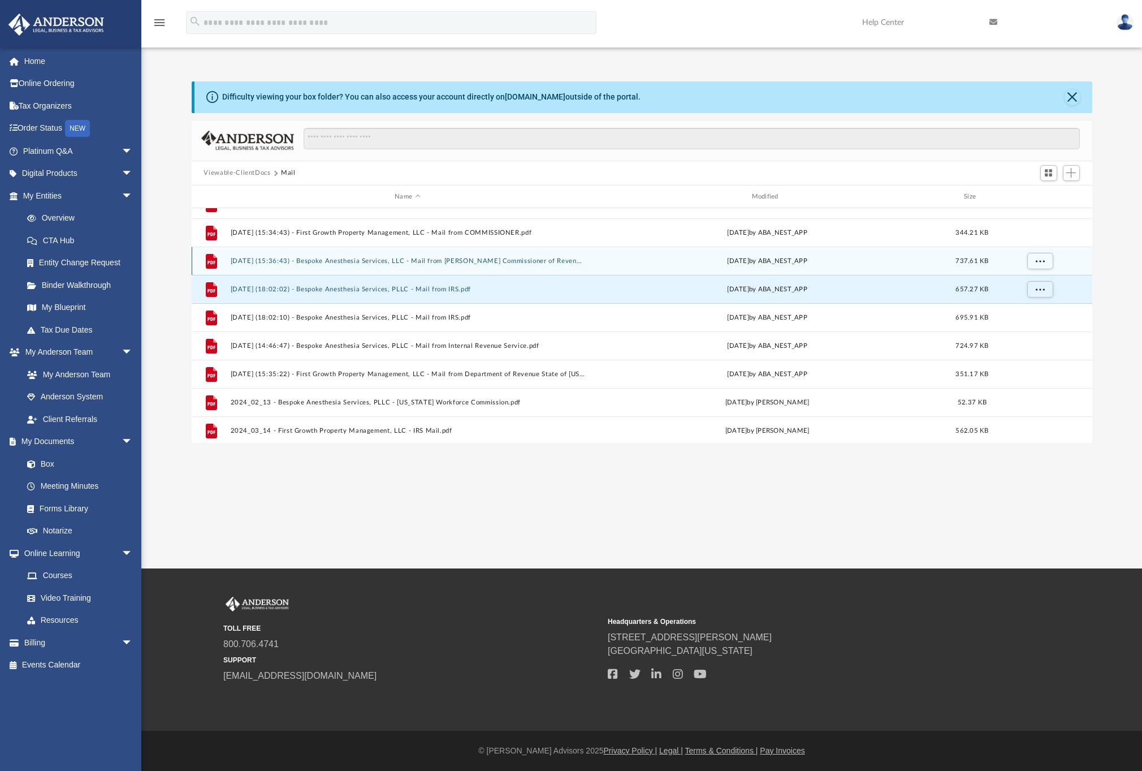
click at [422, 263] on button "[DATE] (15:36:43) - Bespoke Anesthesia Services, LLC - Mail from [PERSON_NAME] …" at bounding box center [407, 260] width 355 height 7
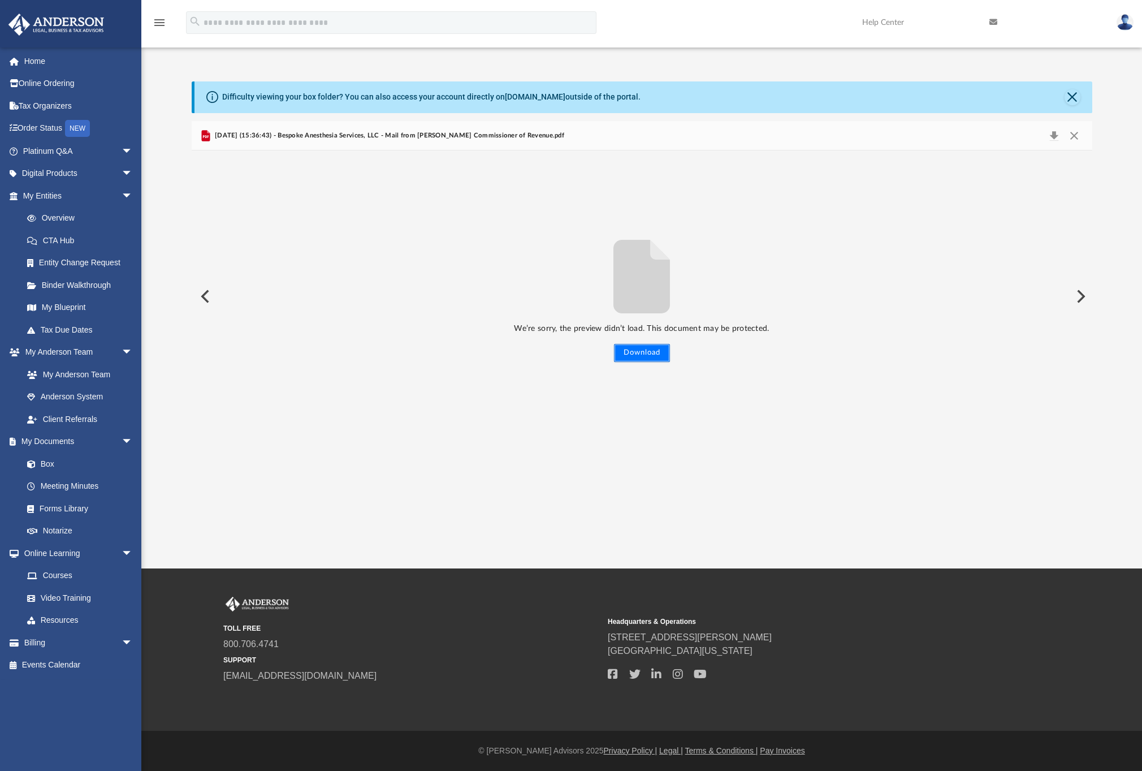
click at [636, 355] on button "Download" at bounding box center [642, 353] width 56 height 18
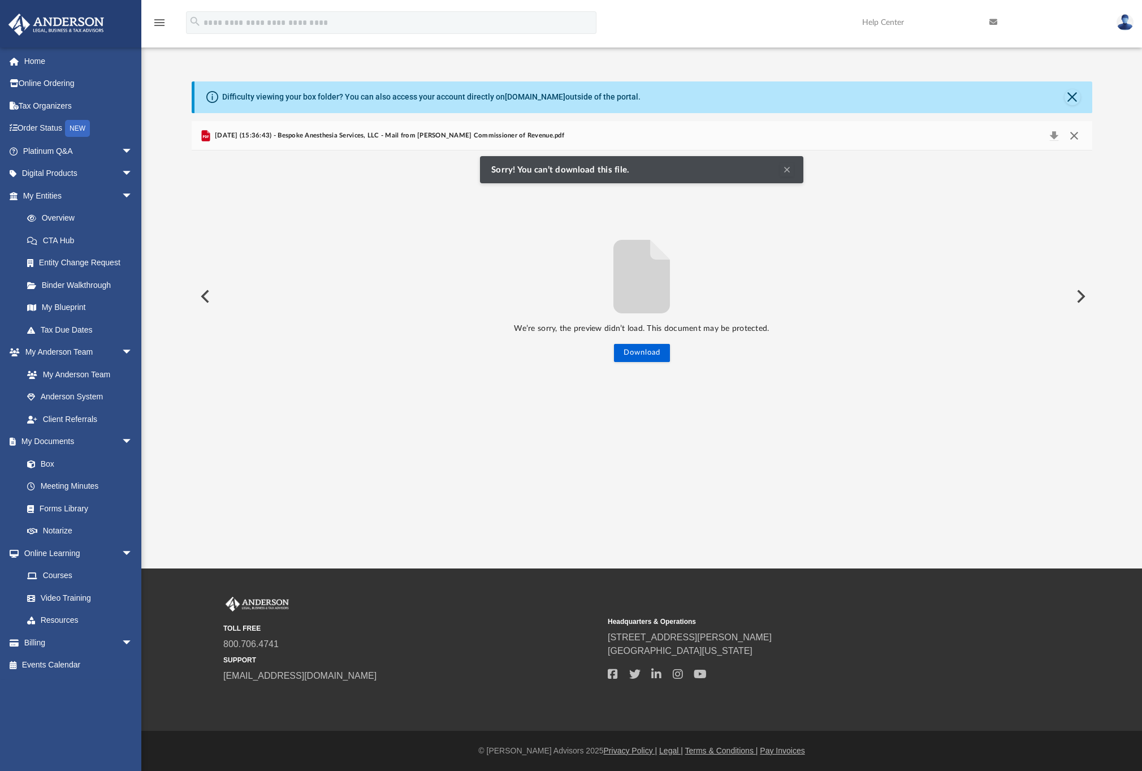
click at [1075, 135] on button "Close" at bounding box center [1074, 136] width 20 height 16
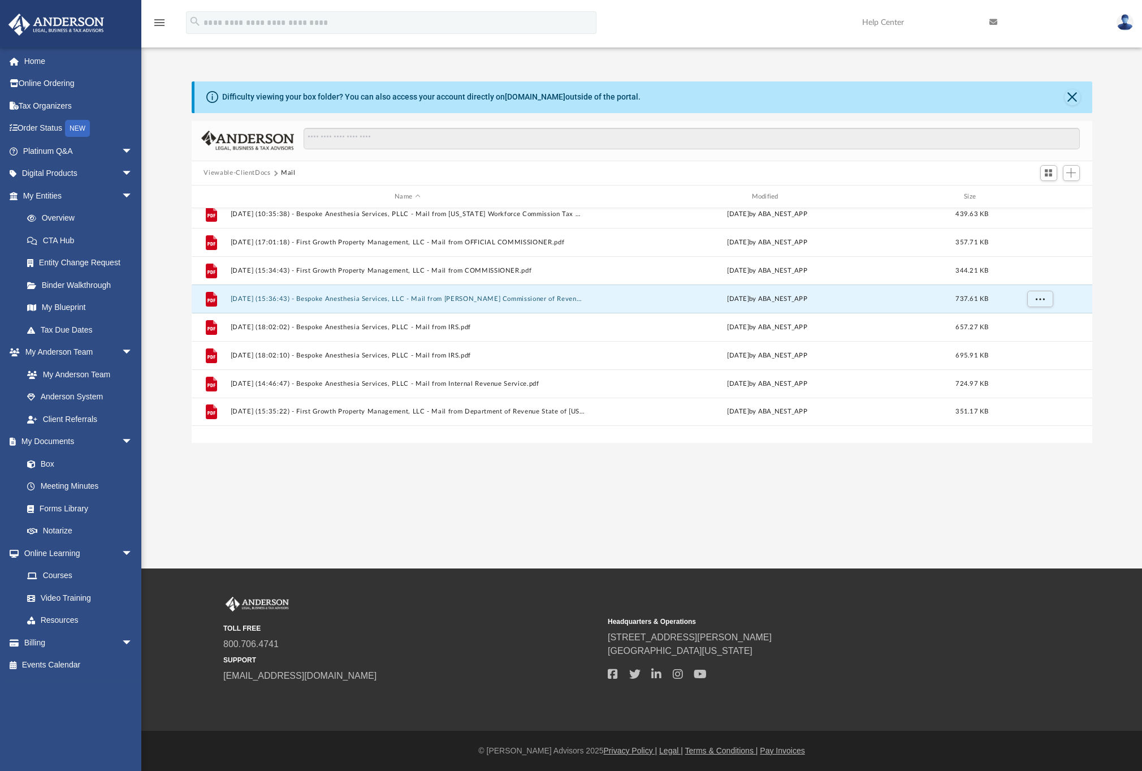
scroll to position [105, 0]
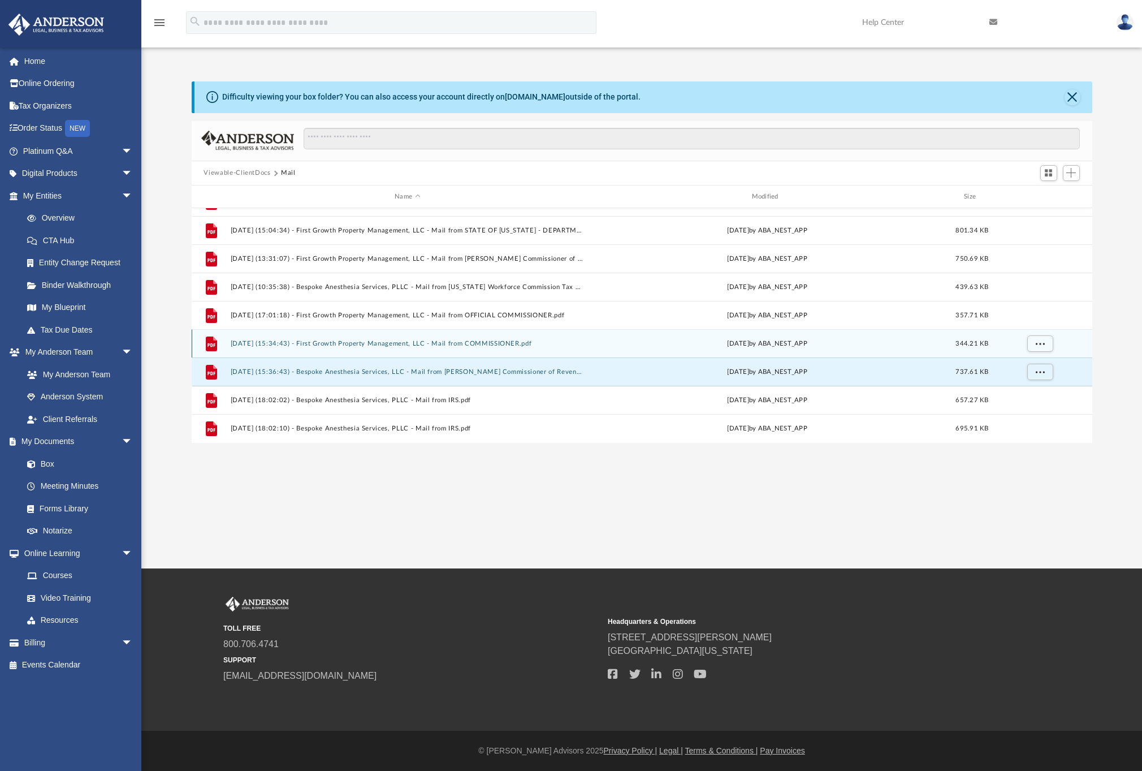
click at [370, 344] on button "[DATE] (15:34:43) - First Growth Property Management, LLC - Mail from COMMISSIO…" at bounding box center [407, 343] width 355 height 7
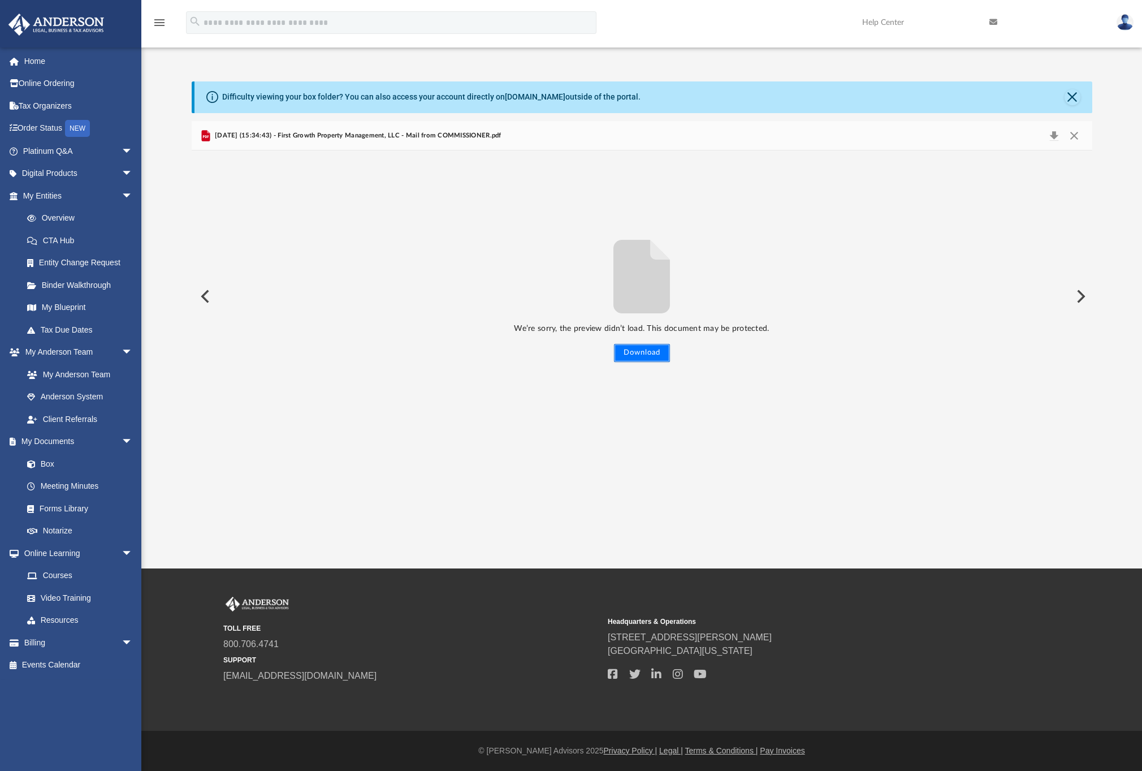
click at [661, 355] on button "Download" at bounding box center [642, 353] width 56 height 18
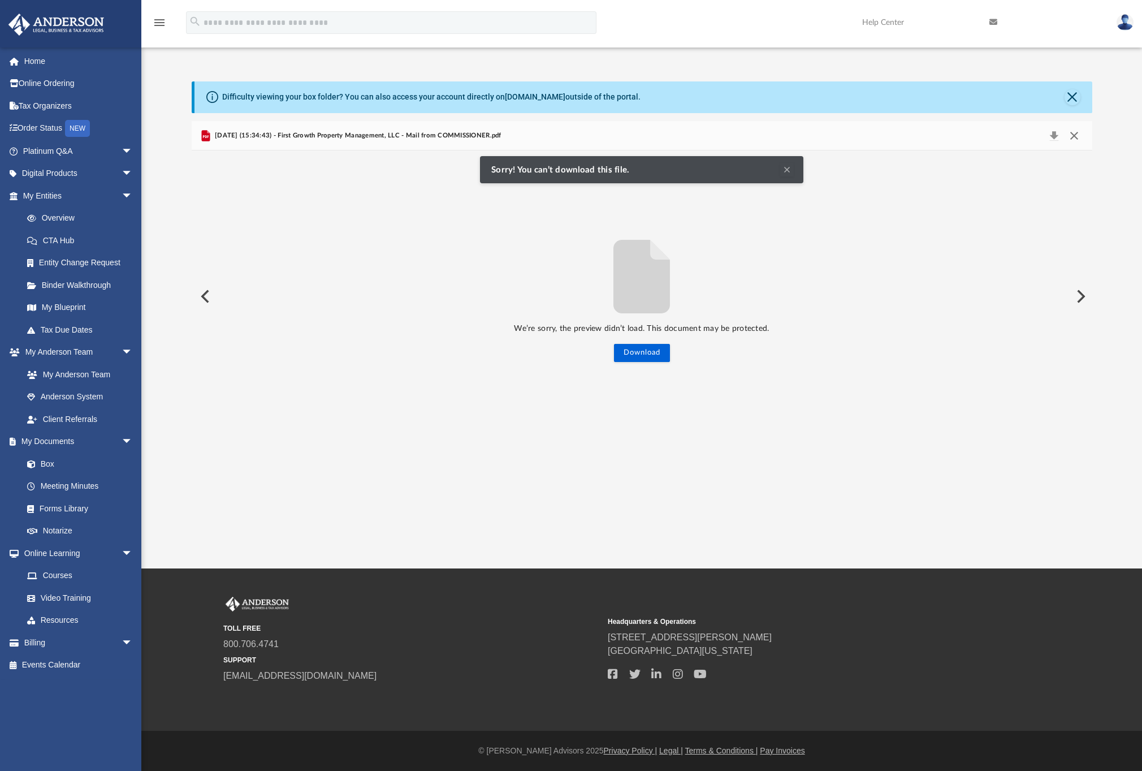
click at [1075, 134] on button "Close" at bounding box center [1074, 136] width 20 height 16
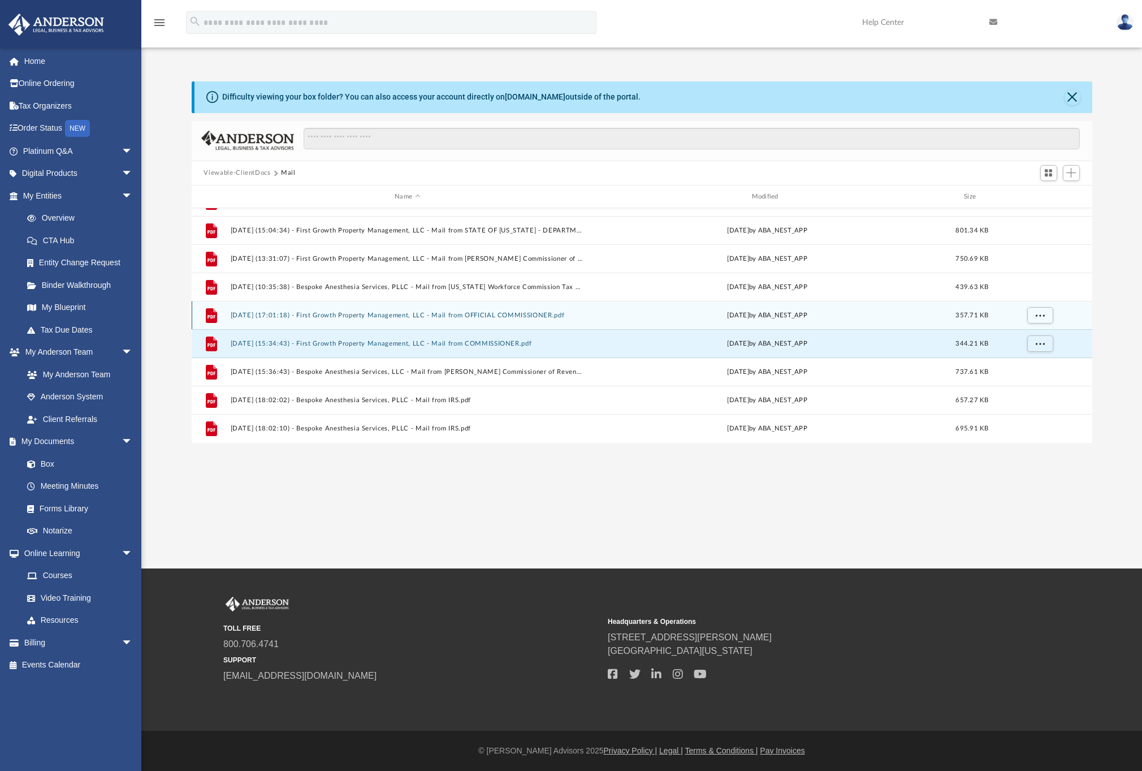
click at [410, 313] on button "[DATE] (17:01:18) - First Growth Property Management, LLC - Mail from OFFICIAL …" at bounding box center [407, 315] width 355 height 7
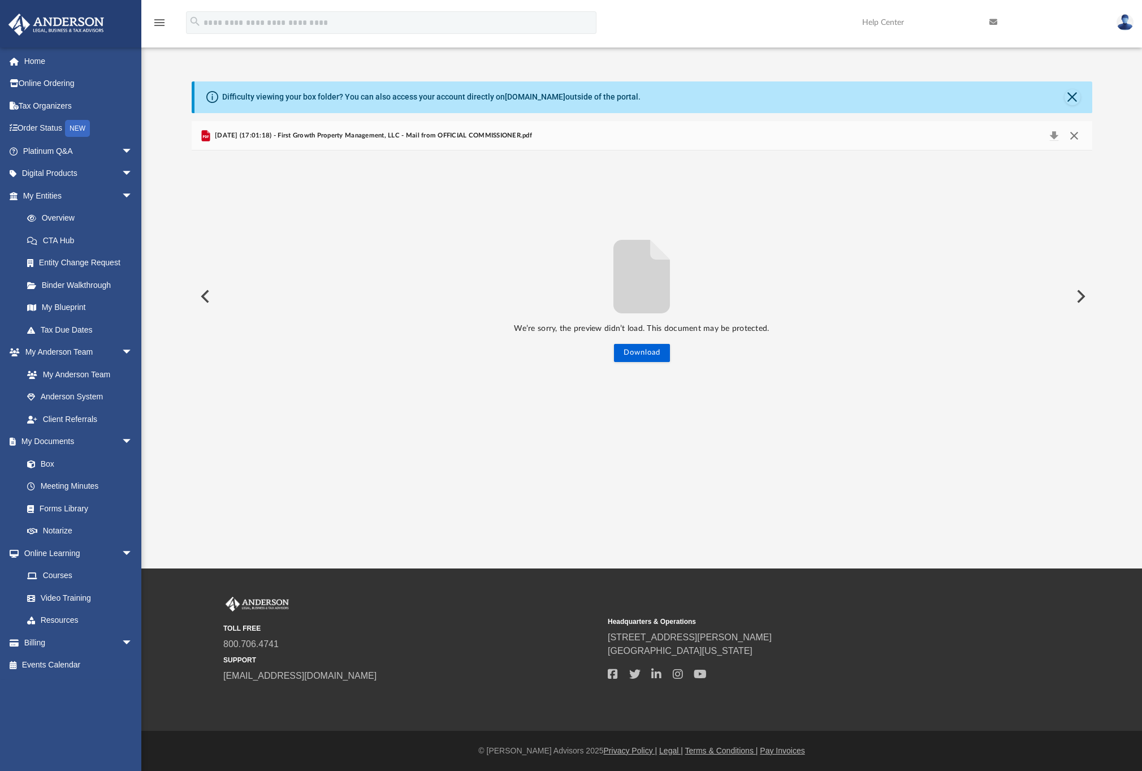
click at [1077, 140] on button "Close" at bounding box center [1074, 136] width 20 height 16
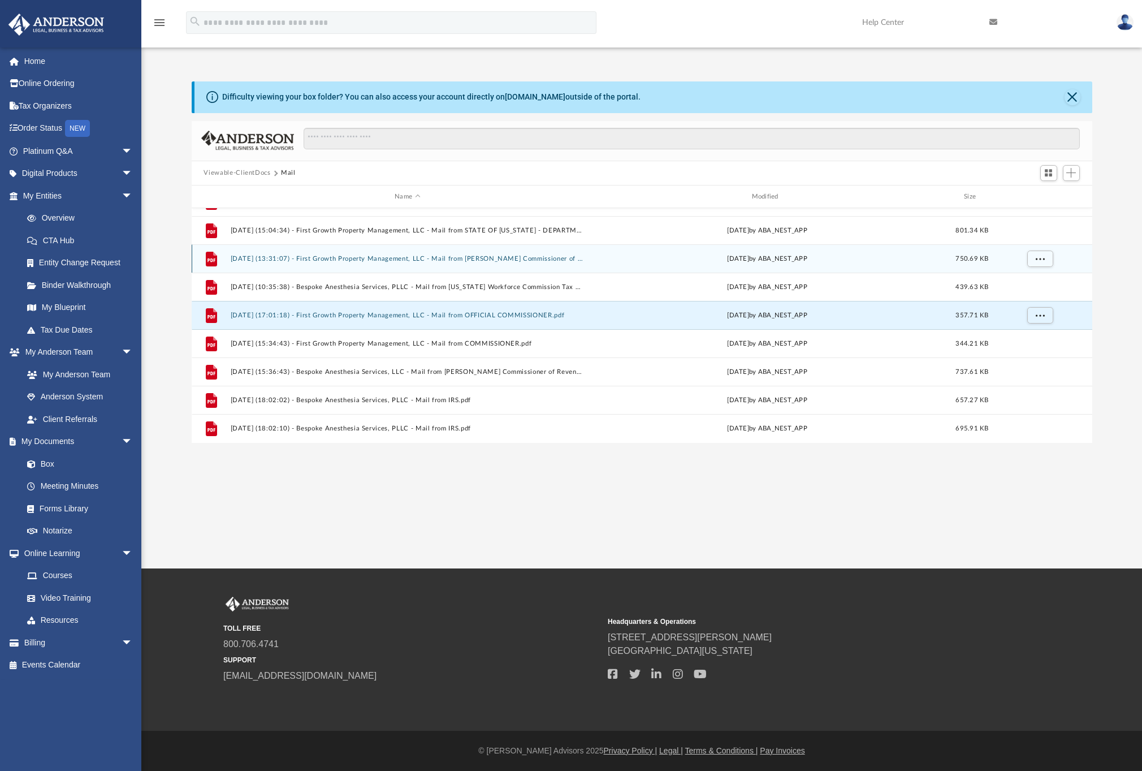
click at [500, 249] on div "File [DATE] (13:31:07) - First Growth Property Management, LLC - Mail from [PER…" at bounding box center [642, 258] width 901 height 28
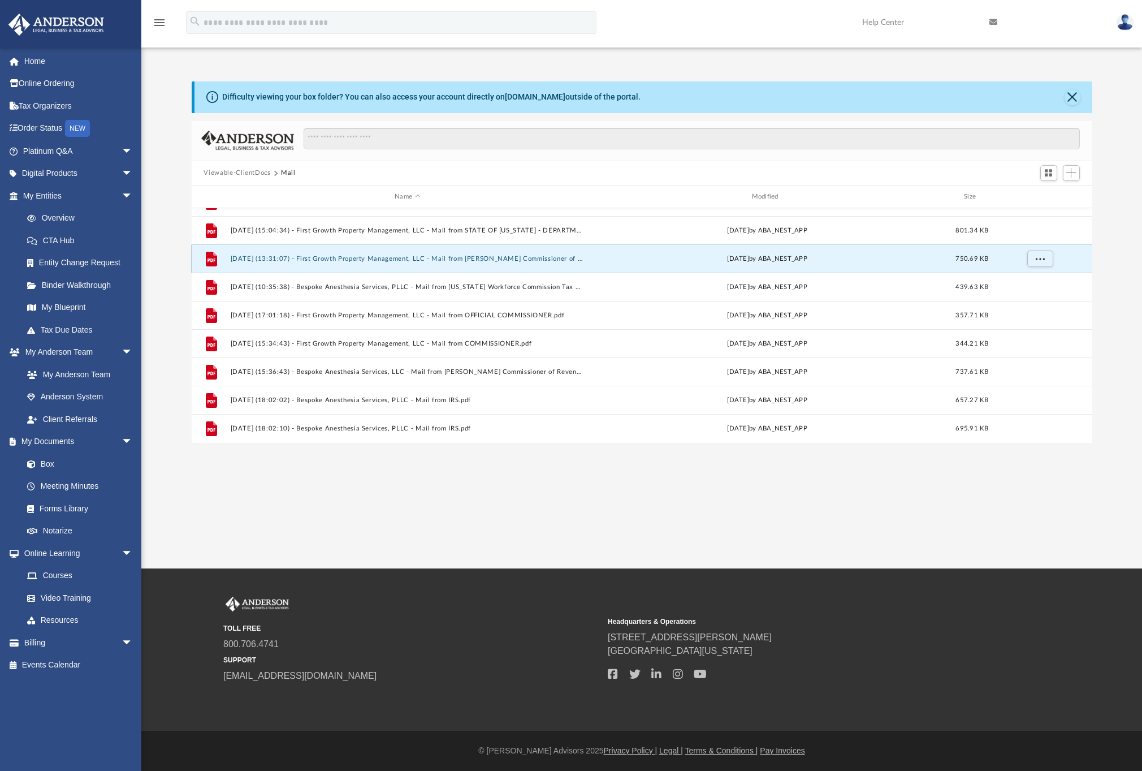
click at [496, 256] on button "[DATE] (13:31:07) - First Growth Property Management, LLC - Mail from [PERSON_N…" at bounding box center [407, 258] width 355 height 7
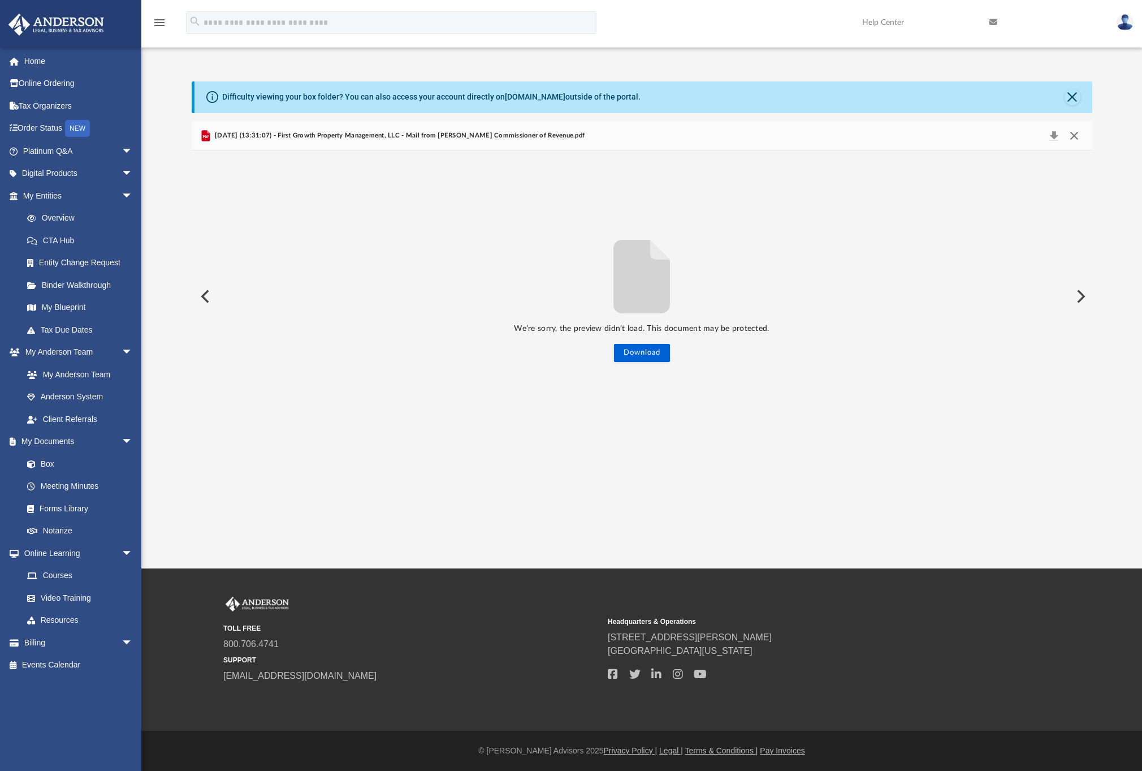
click at [1080, 134] on button "Close" at bounding box center [1074, 136] width 20 height 16
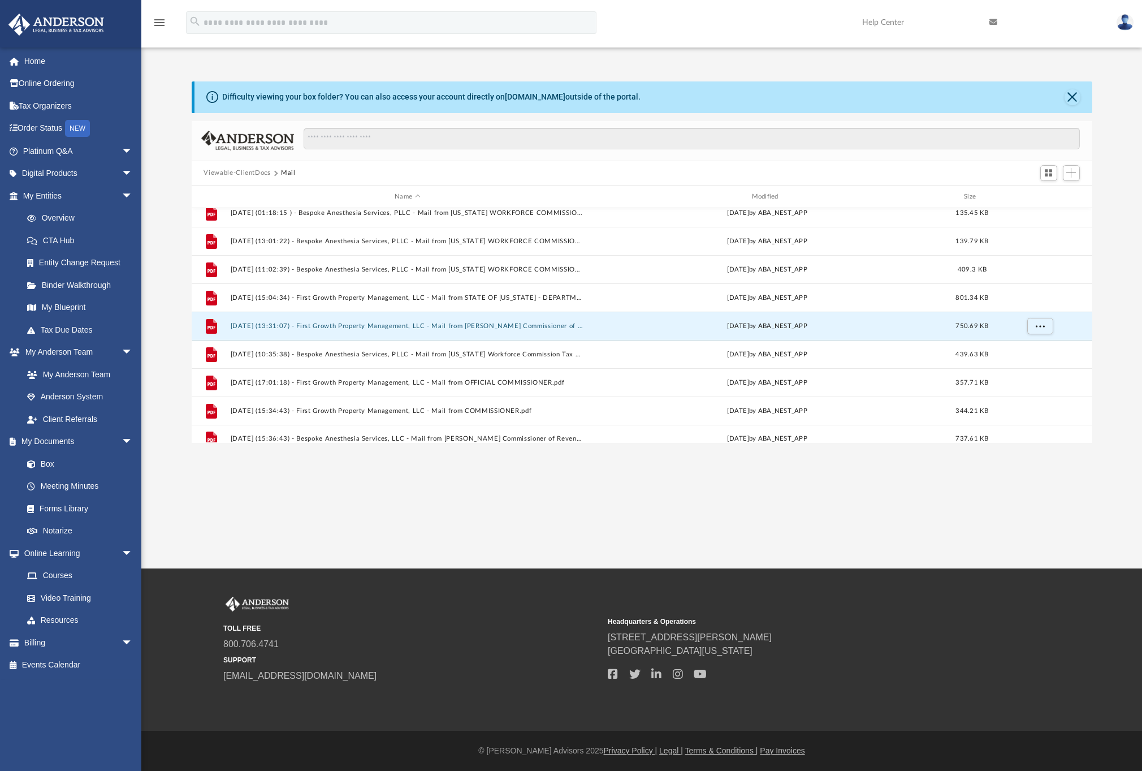
scroll to position [0, 0]
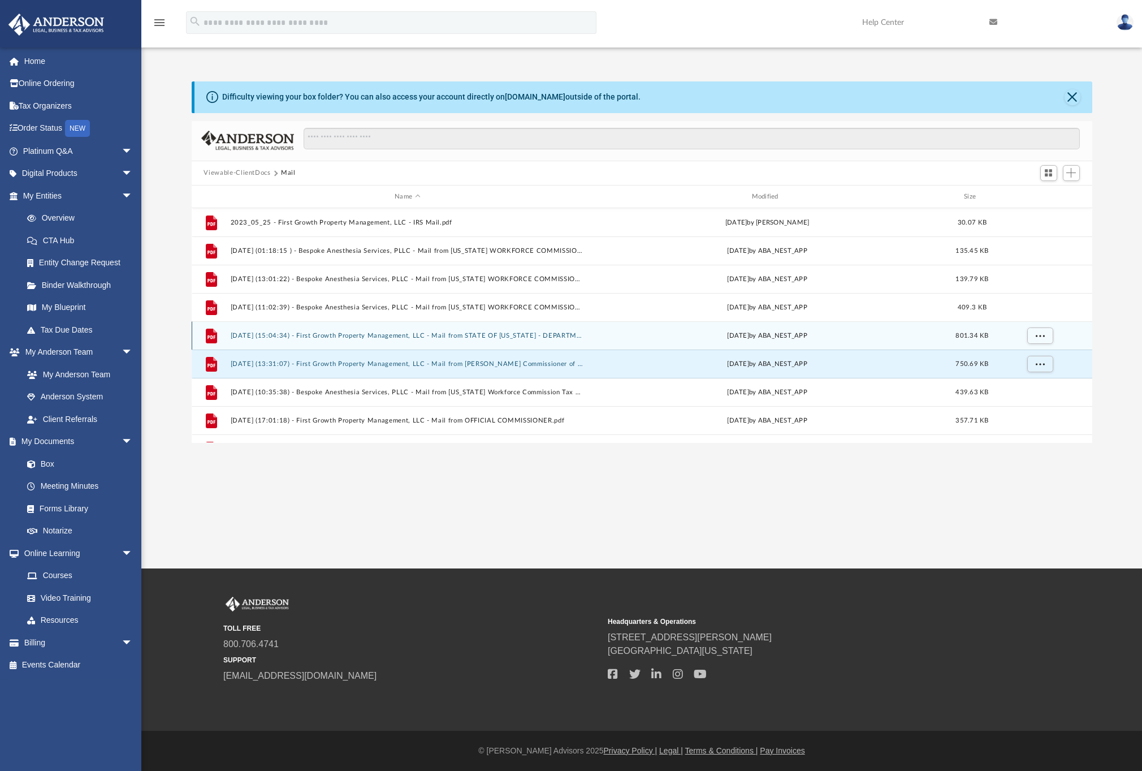
click at [408, 339] on div "File [DATE] (15:04:34) - First Growth Property Management, LLC - Mail from STAT…" at bounding box center [642, 335] width 901 height 28
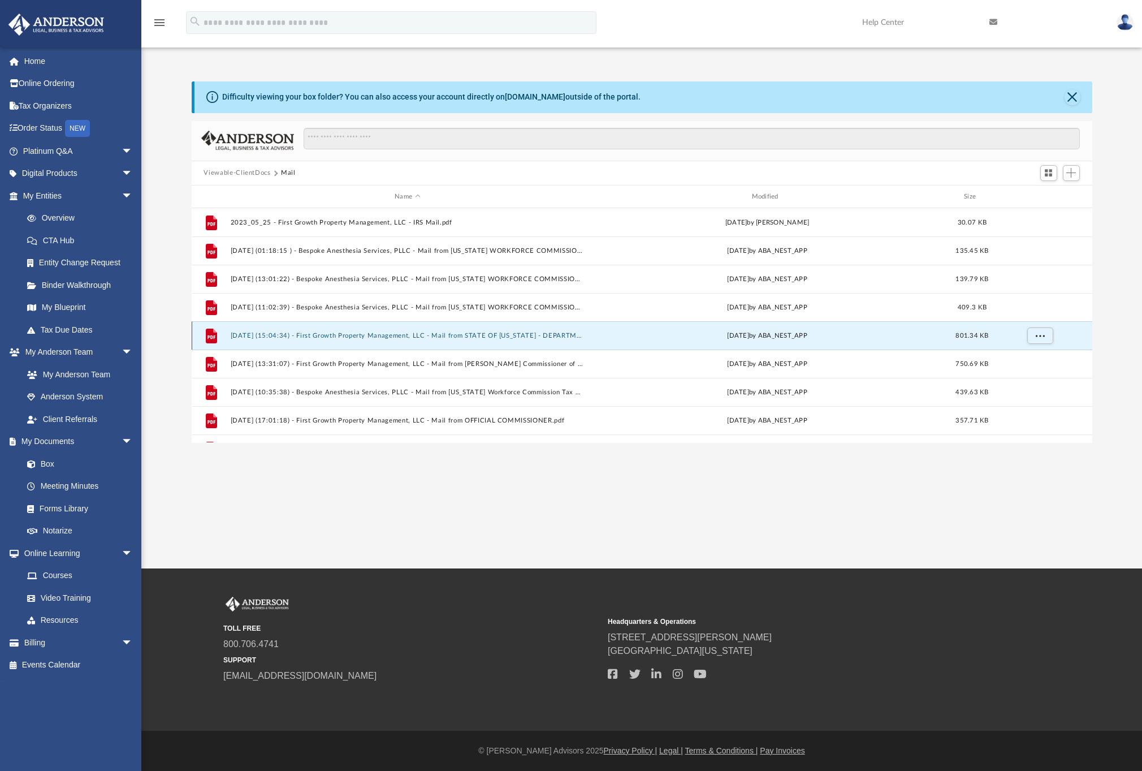
click at [409, 337] on button "[DATE] (15:04:34) - First Growth Property Management, LLC - Mail from STATE OF …" at bounding box center [407, 335] width 355 height 7
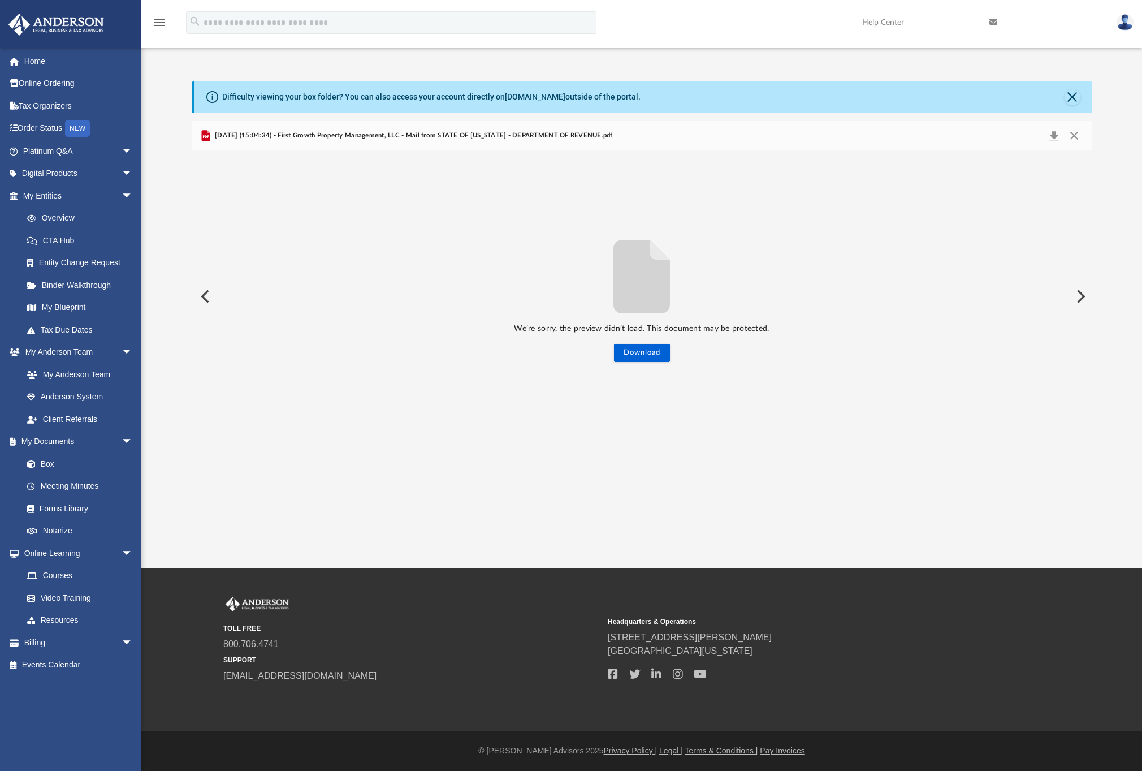
drag, startPoint x: 618, startPoint y: 92, endPoint x: 636, endPoint y: 99, distance: 19.3
click at [617, 92] on div "Difficulty viewing your box folder? You can also access your account directly o…" at bounding box center [431, 97] width 418 height 12
drag, startPoint x: 1077, startPoint y: 132, endPoint x: 902, endPoint y: 175, distance: 180.6
click at [1077, 132] on button "Close" at bounding box center [1074, 136] width 20 height 16
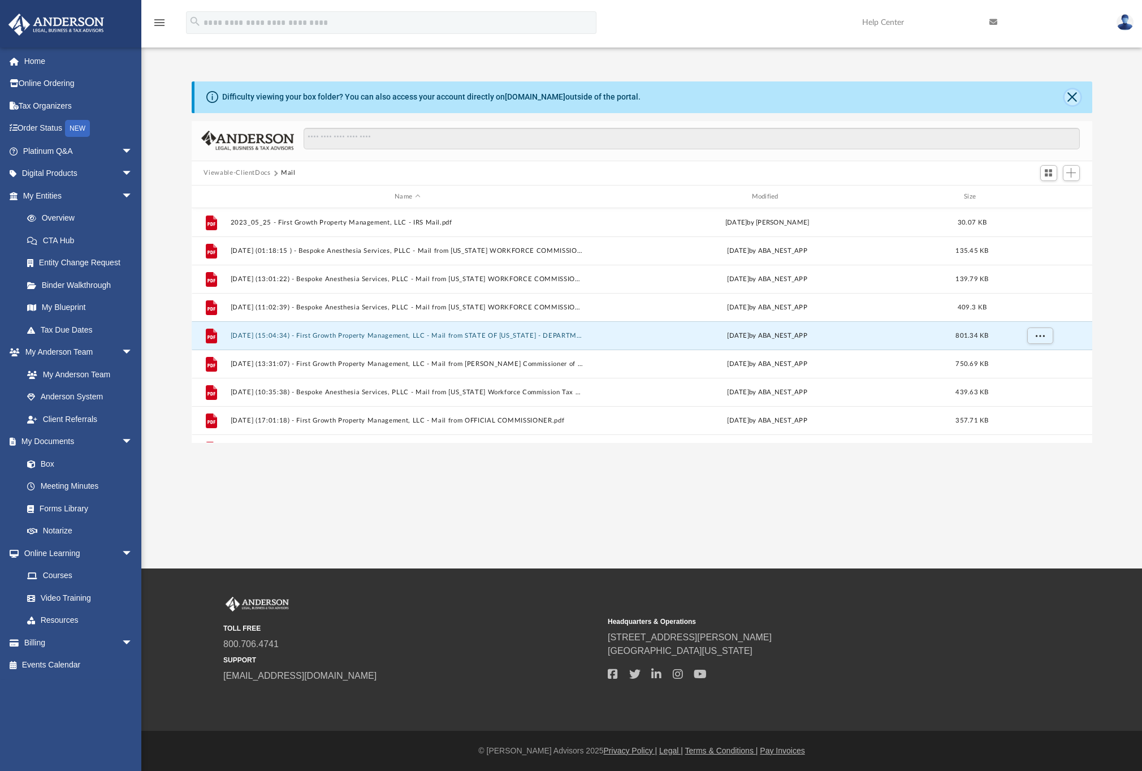
click at [1073, 101] on button "Close" at bounding box center [1073, 97] width 16 height 16
